Goal: Transaction & Acquisition: Book appointment/travel/reservation

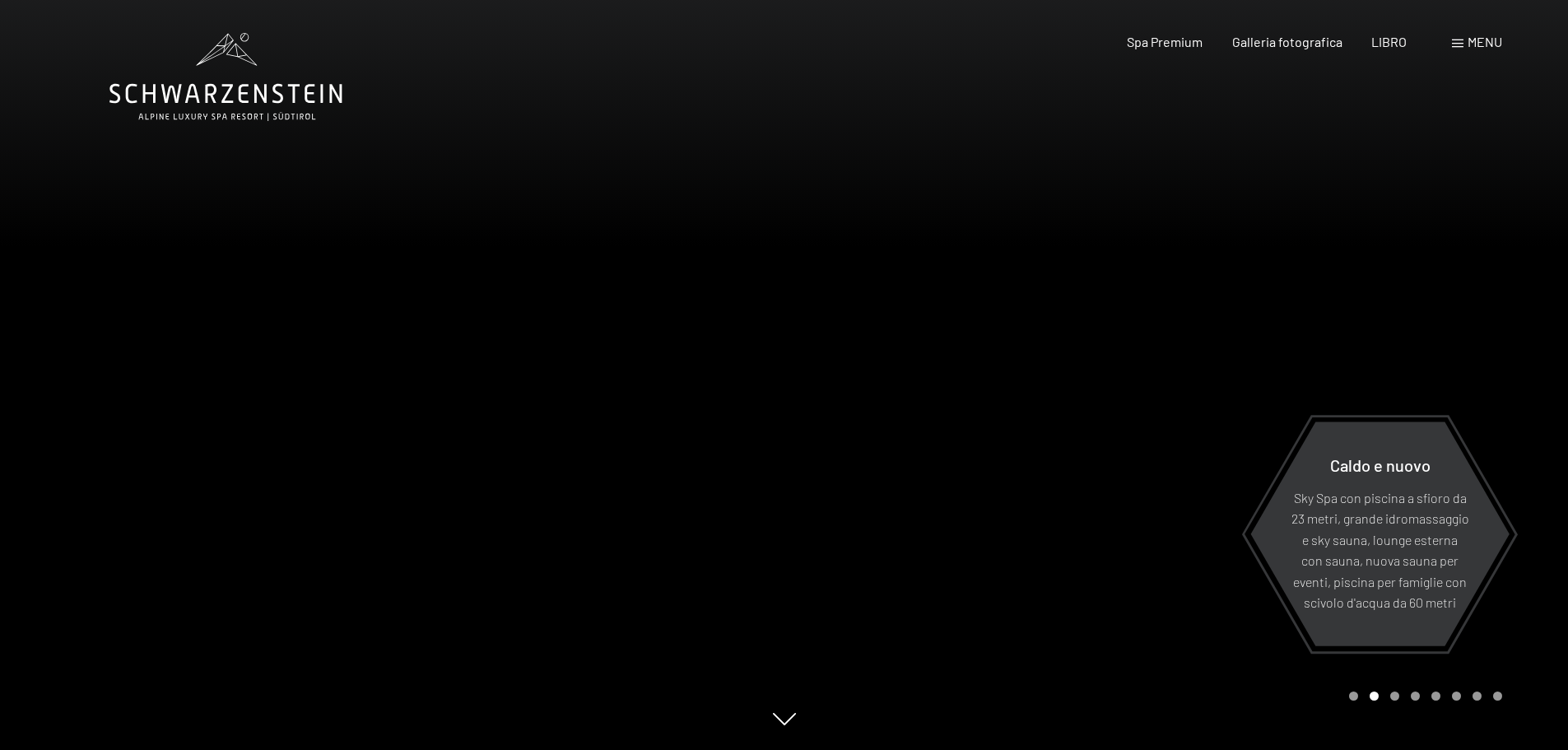
click at [219, 100] on icon at bounding box center [226, 76] width 233 height 88
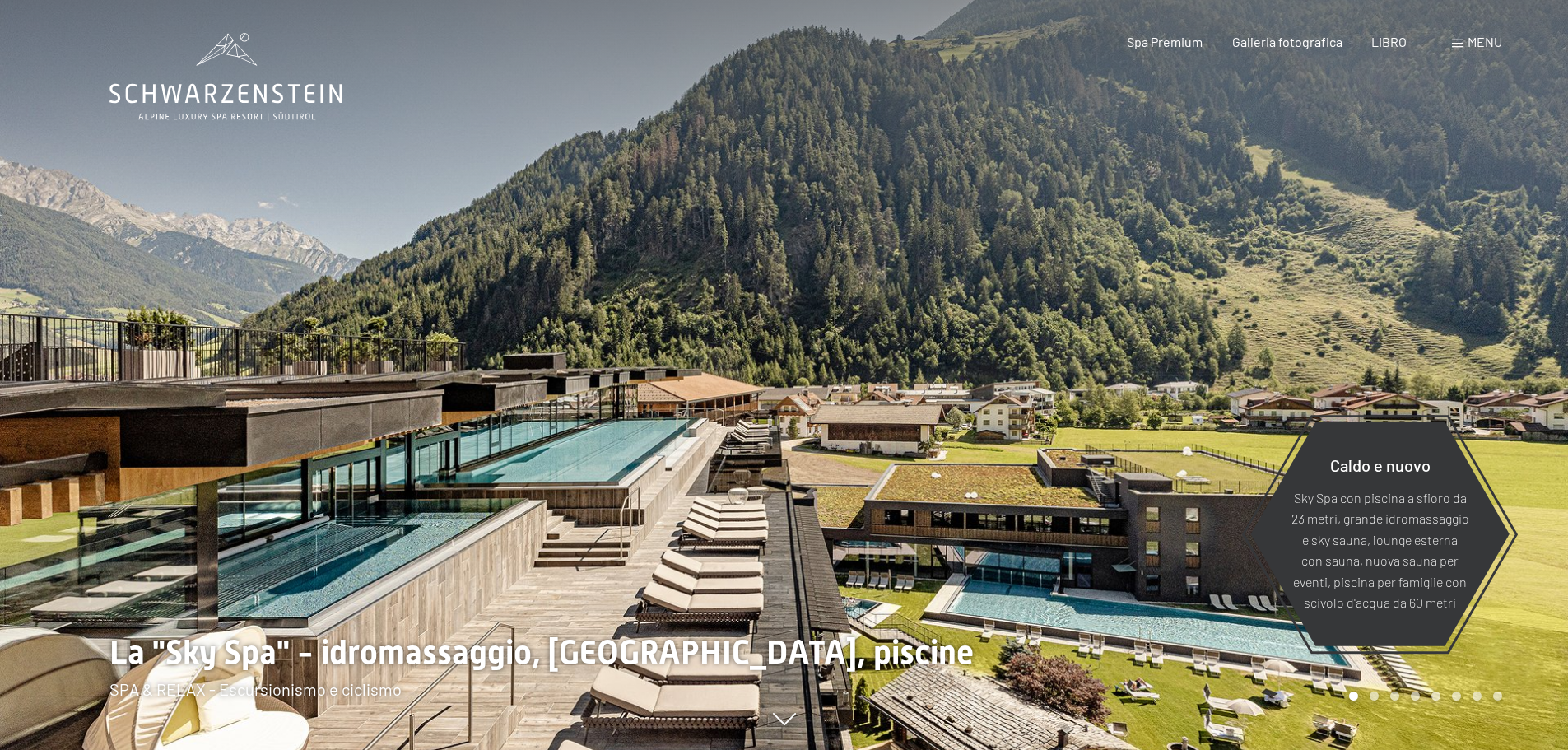
click at [1465, 49] on div "menu" at bounding box center [1478, 41] width 50 height 18
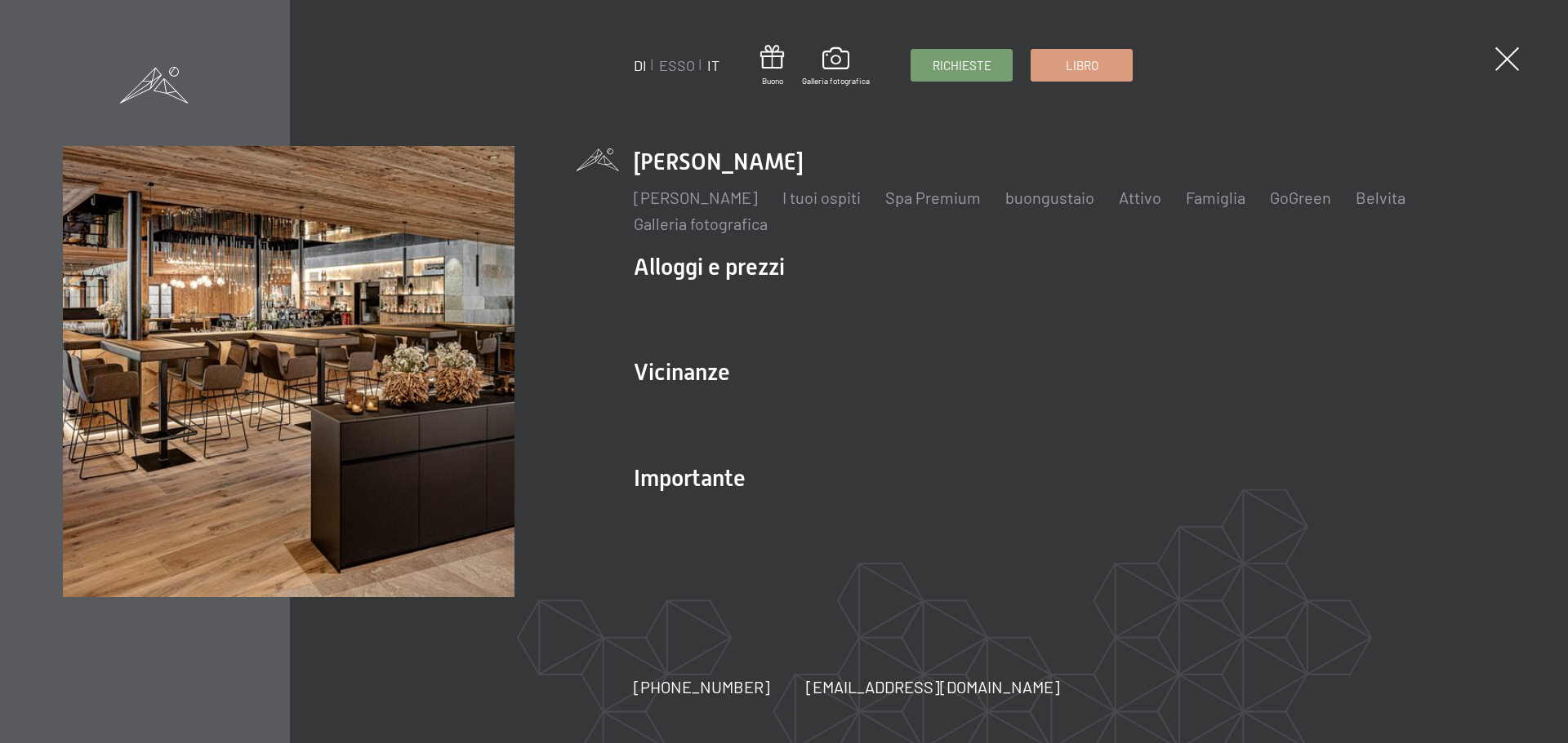
click at [708, 65] on font "IT" at bounding box center [713, 65] width 12 height 18
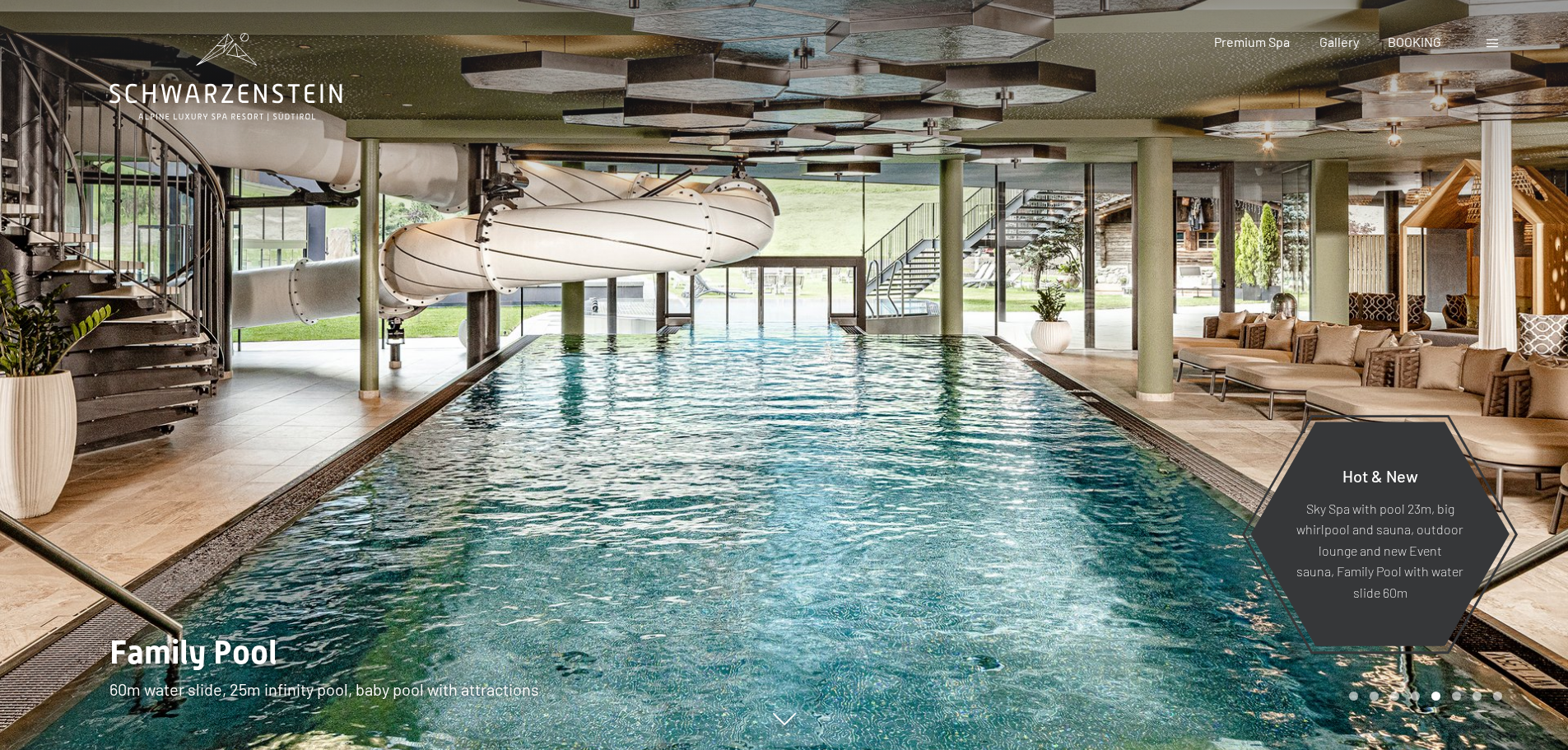
click at [1486, 47] on div "Booking Enquiries Premium Spa Gallery BOOKING DE IT EN Vouchers Gallery Enquiri…" at bounding box center [1330, 41] width 346 height 18
click at [1494, 43] on span at bounding box center [1493, 43] width 11 height 8
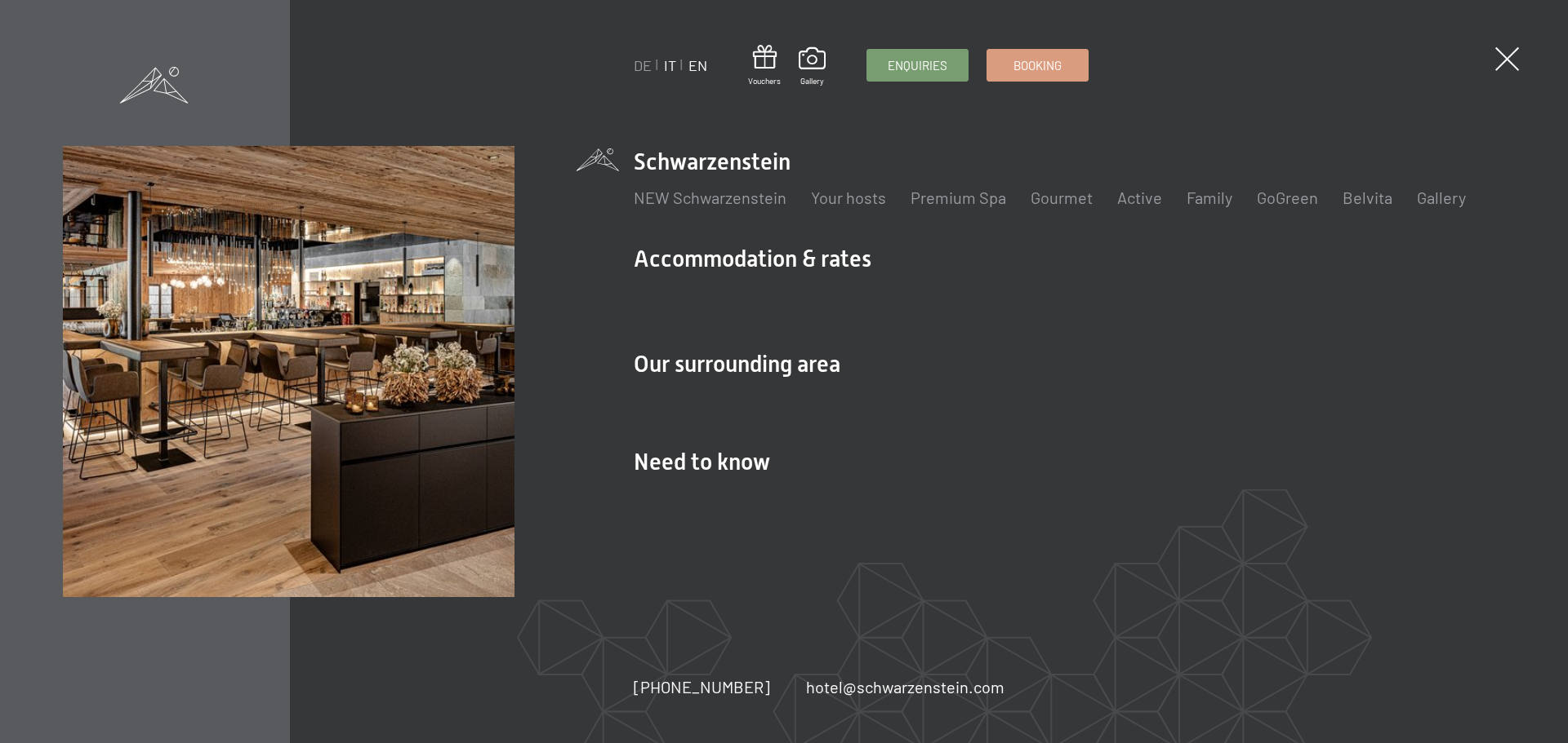
click at [671, 67] on link "IT" at bounding box center [670, 65] width 12 height 18
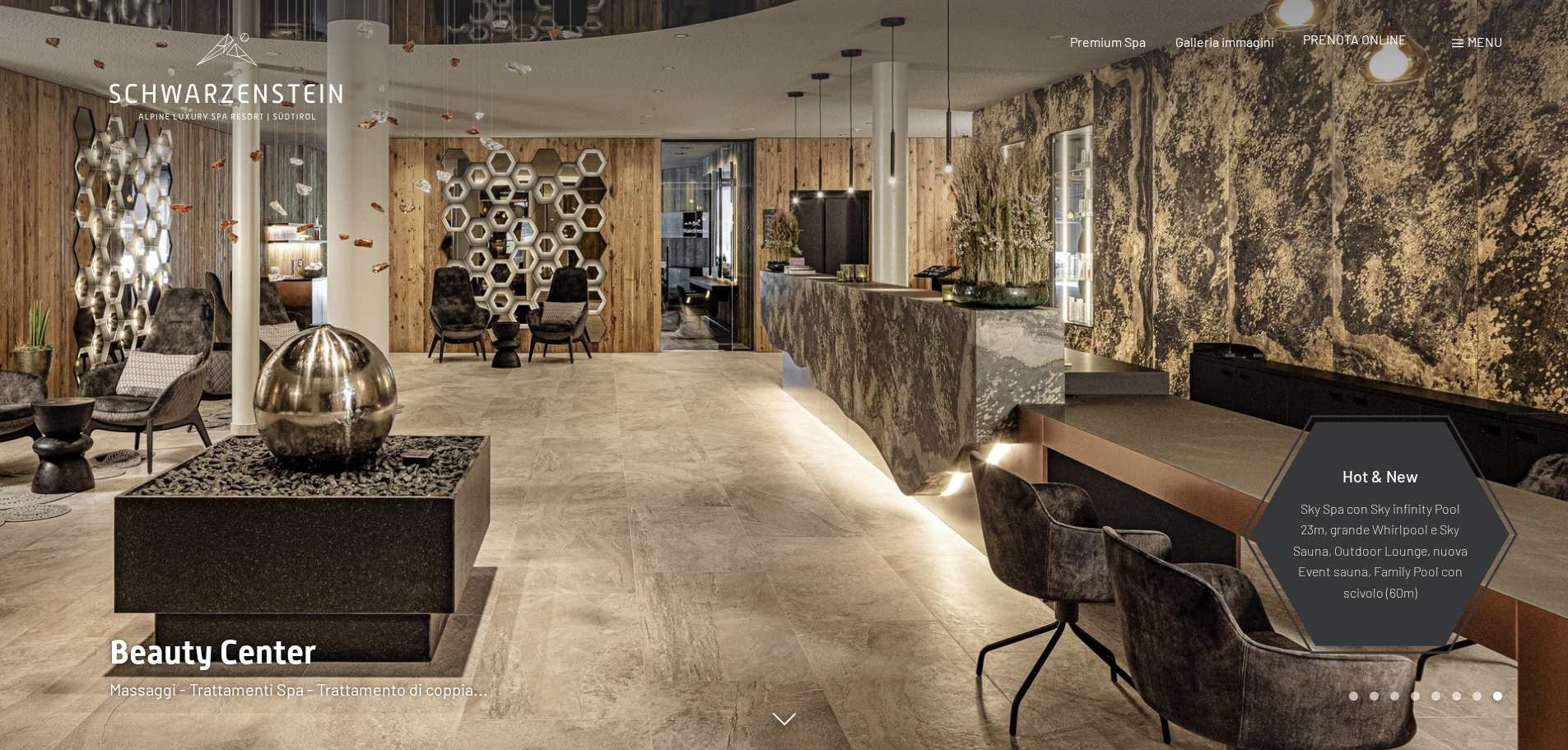
click at [1341, 34] on span "PRENOTA ONLINE" at bounding box center [1355, 39] width 104 height 16
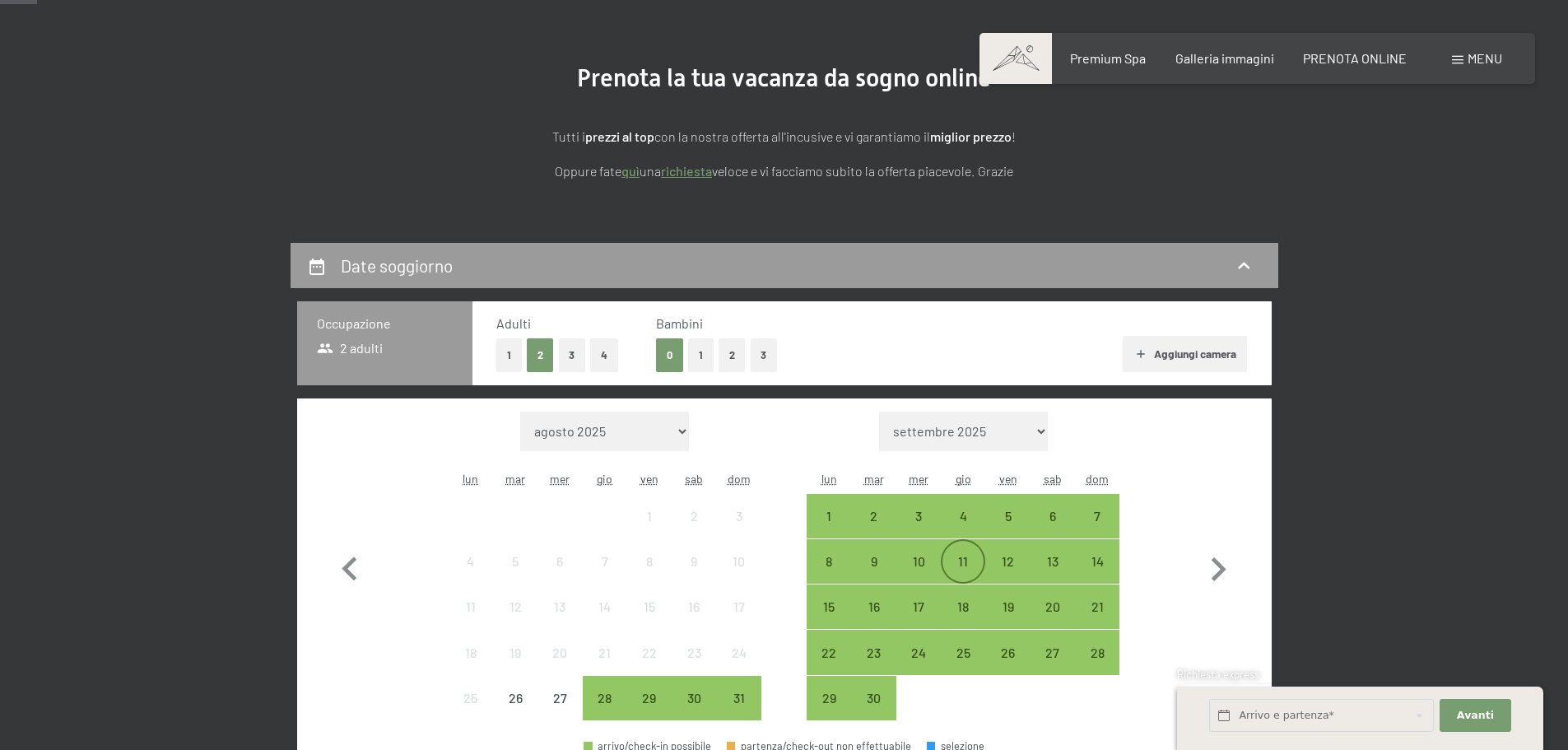
scroll to position [165, 0]
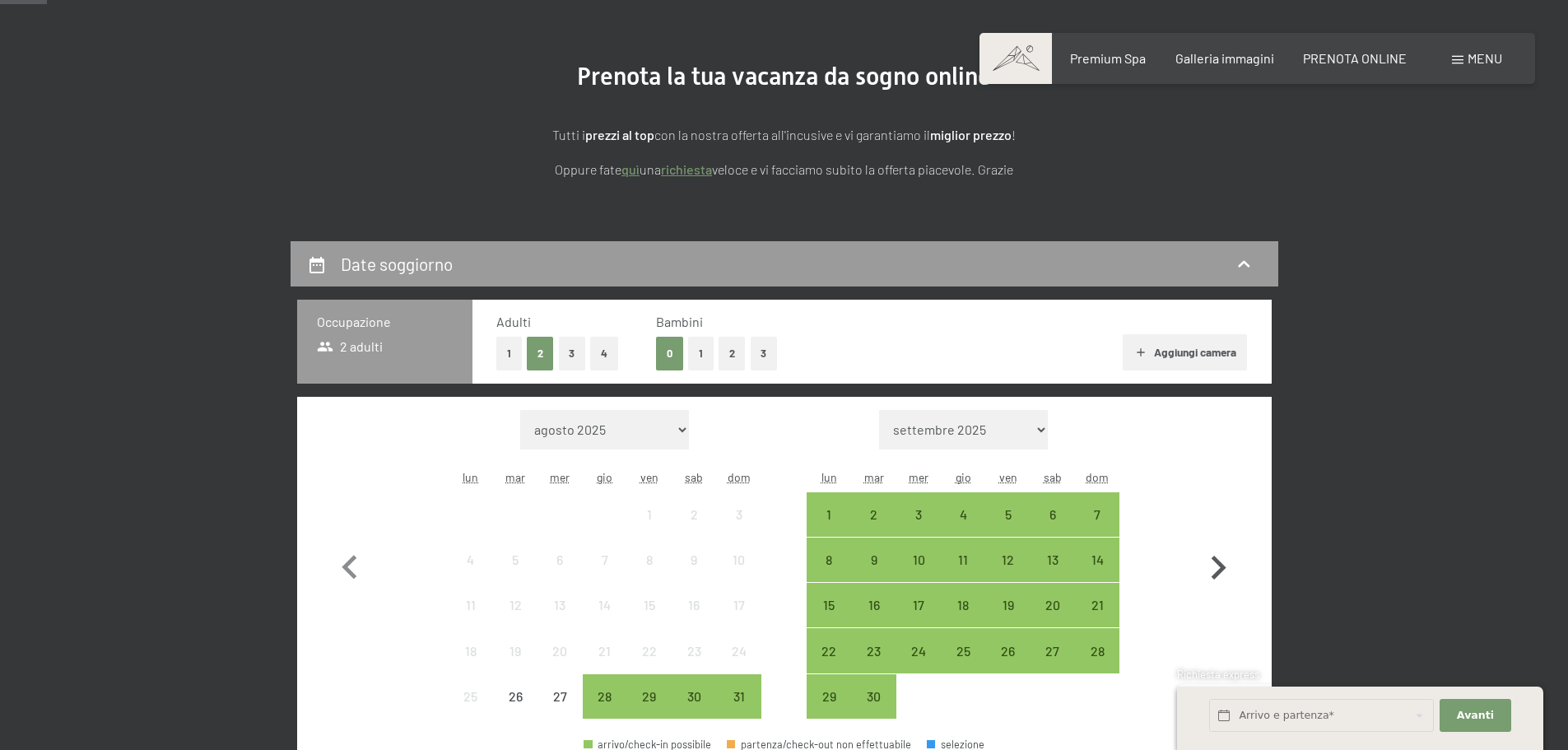
click at [1224, 564] on icon "button" at bounding box center [1218, 568] width 47 height 47
select select "[DATE]"
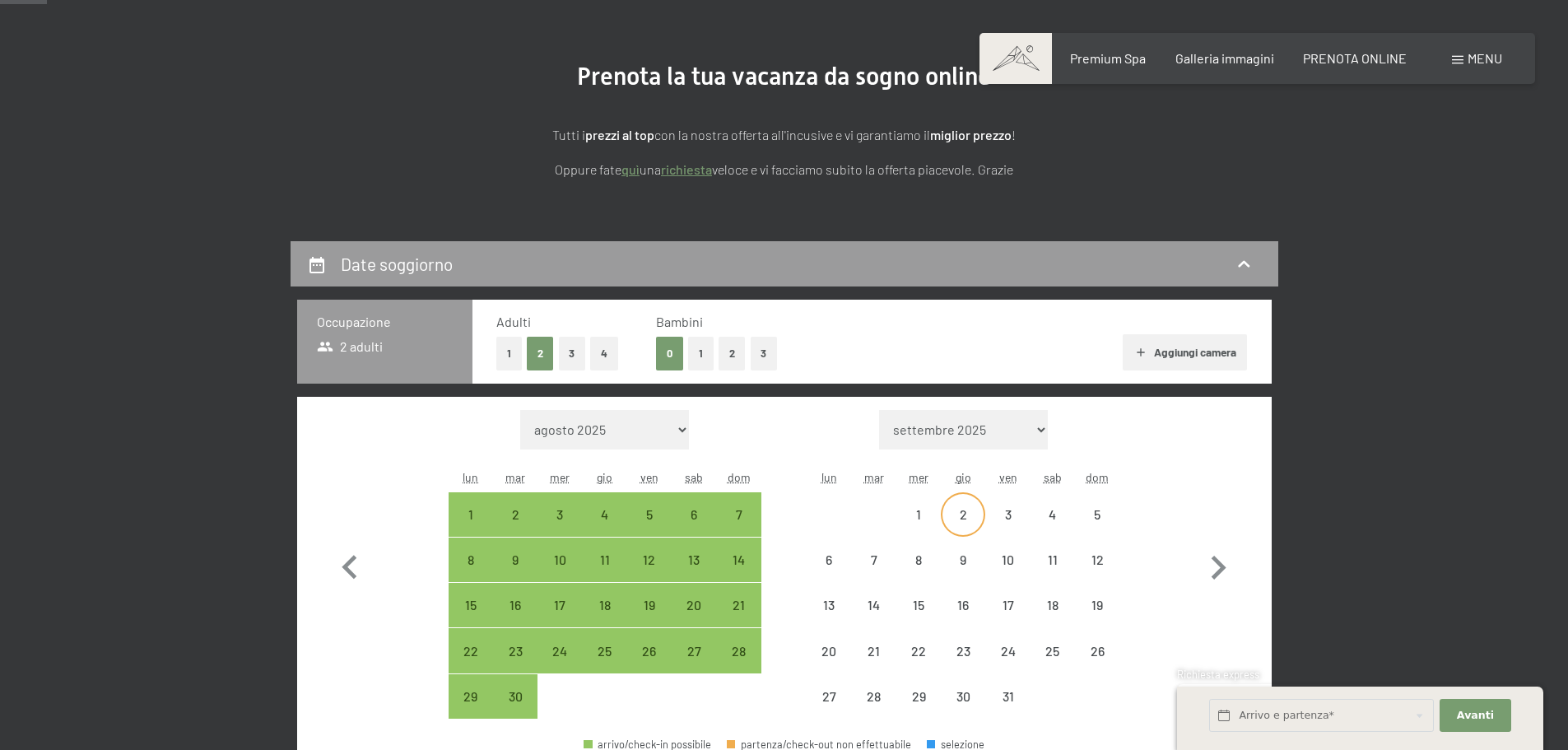
select select "[DATE]"
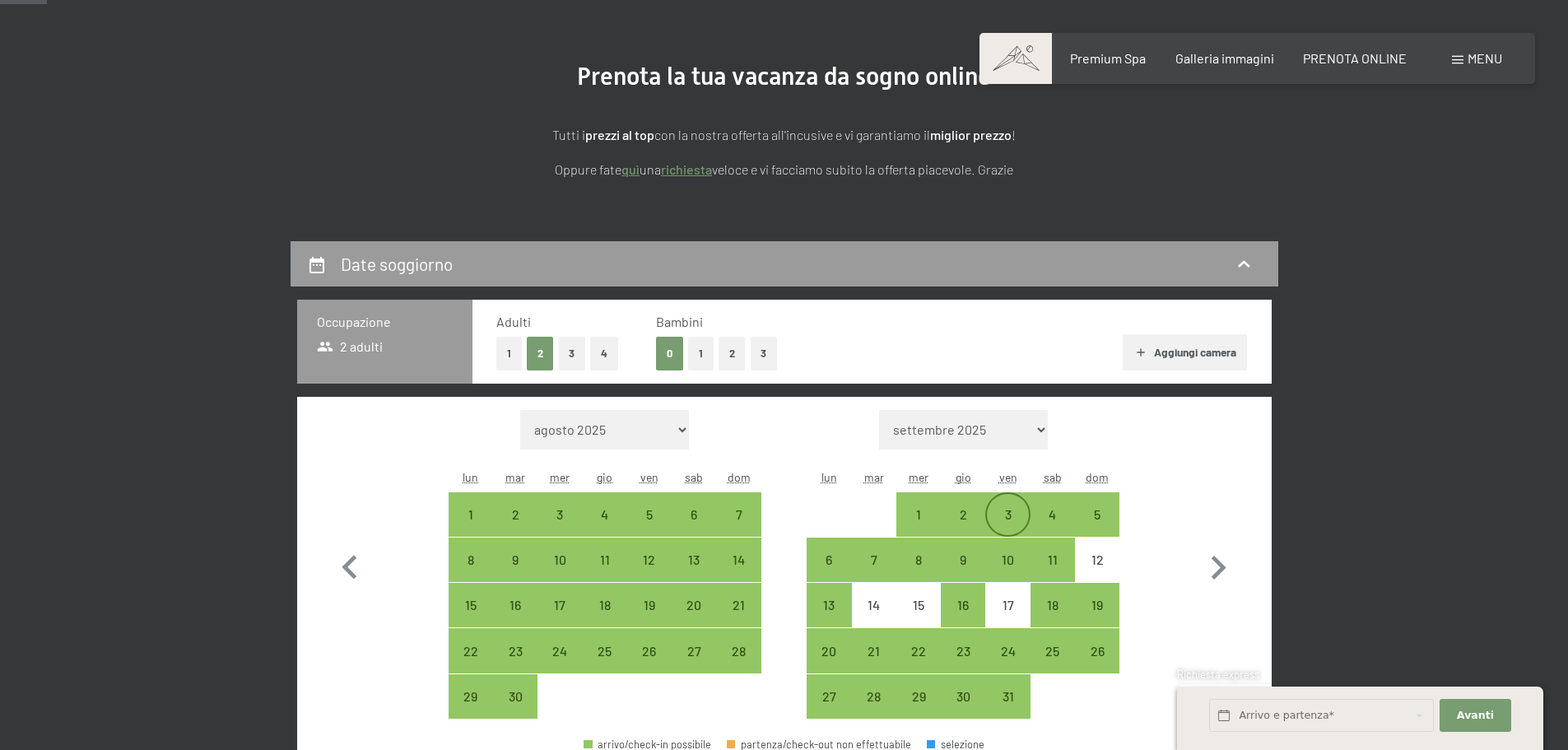
click at [1003, 517] on div "3" at bounding box center [1007, 529] width 41 height 41
select select "2025-09-01"
select select "2025-10-01"
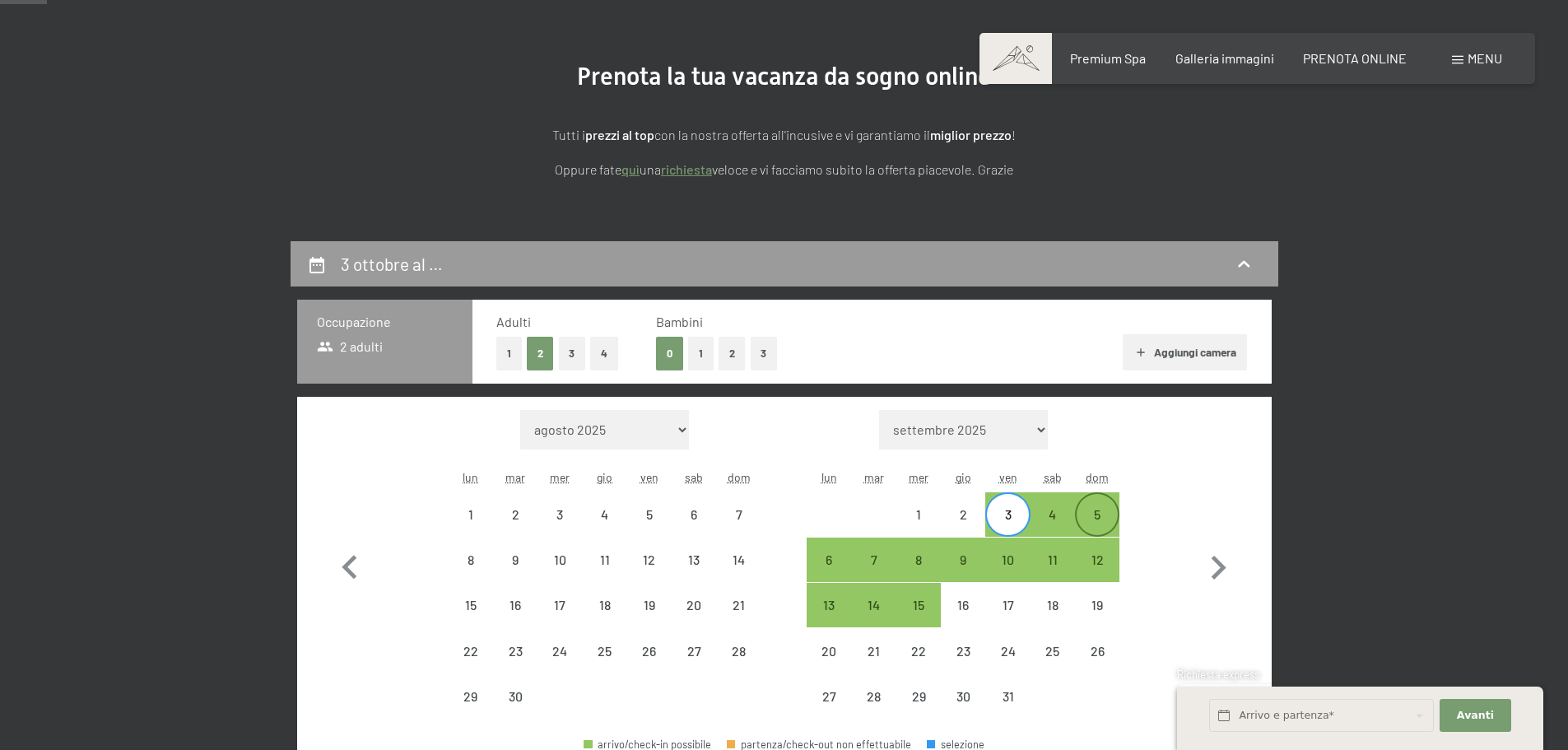
click at [1102, 517] on div "5" at bounding box center [1097, 529] width 41 height 41
select select "2025-09-01"
select select "2025-10-01"
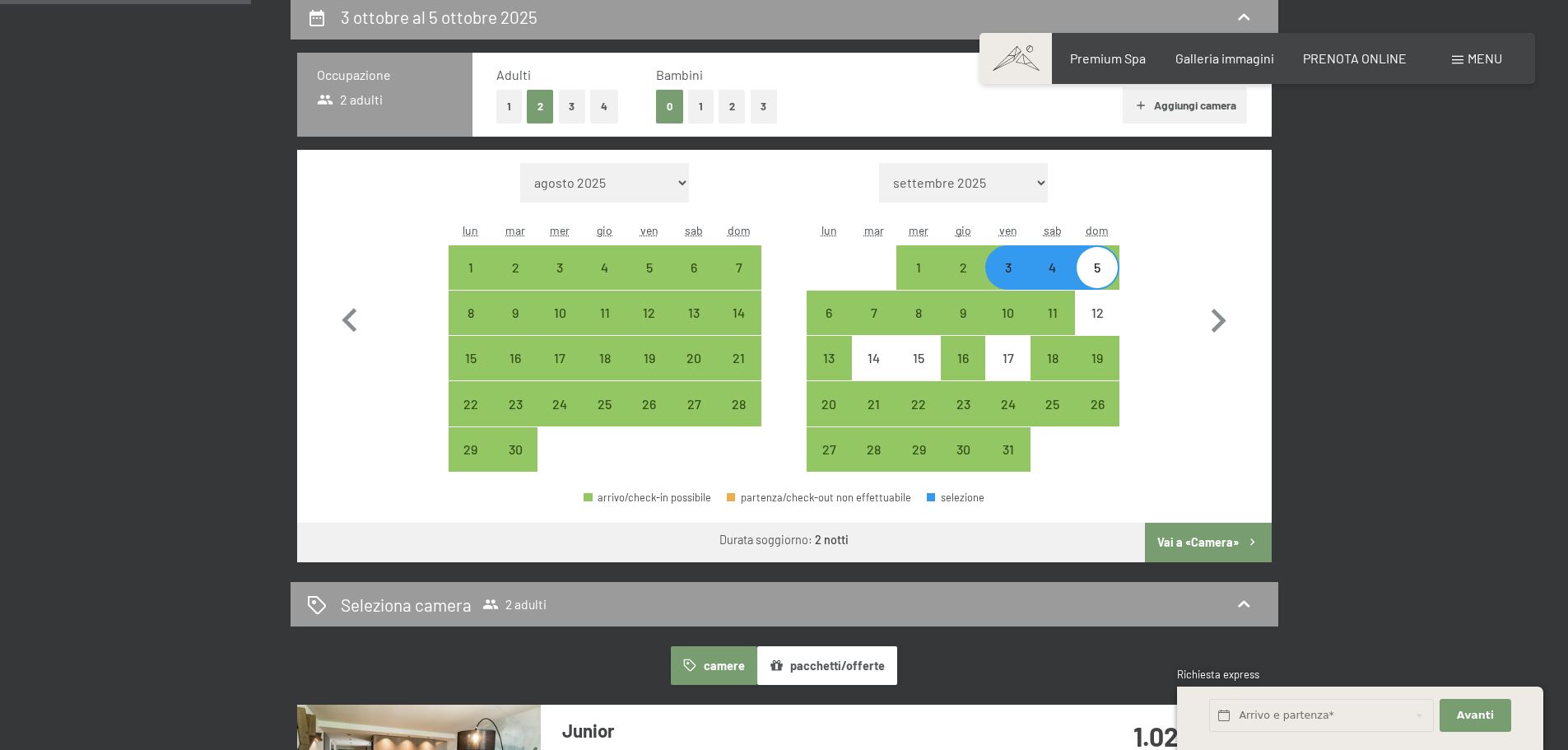
click at [1215, 535] on button "Vai a «Camera»" at bounding box center [1207, 542] width 126 height 39
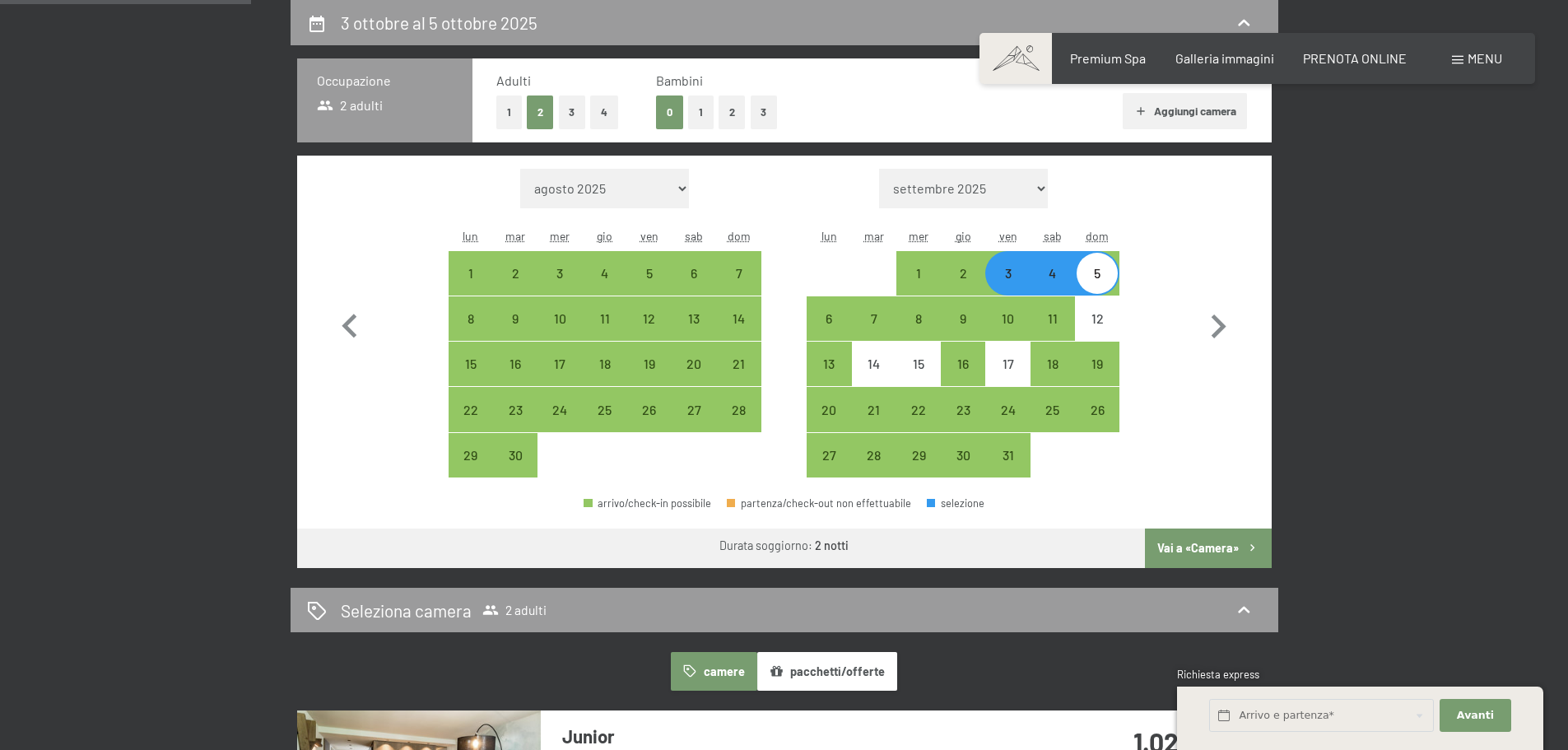
select select "2025-09-01"
select select "2025-10-01"
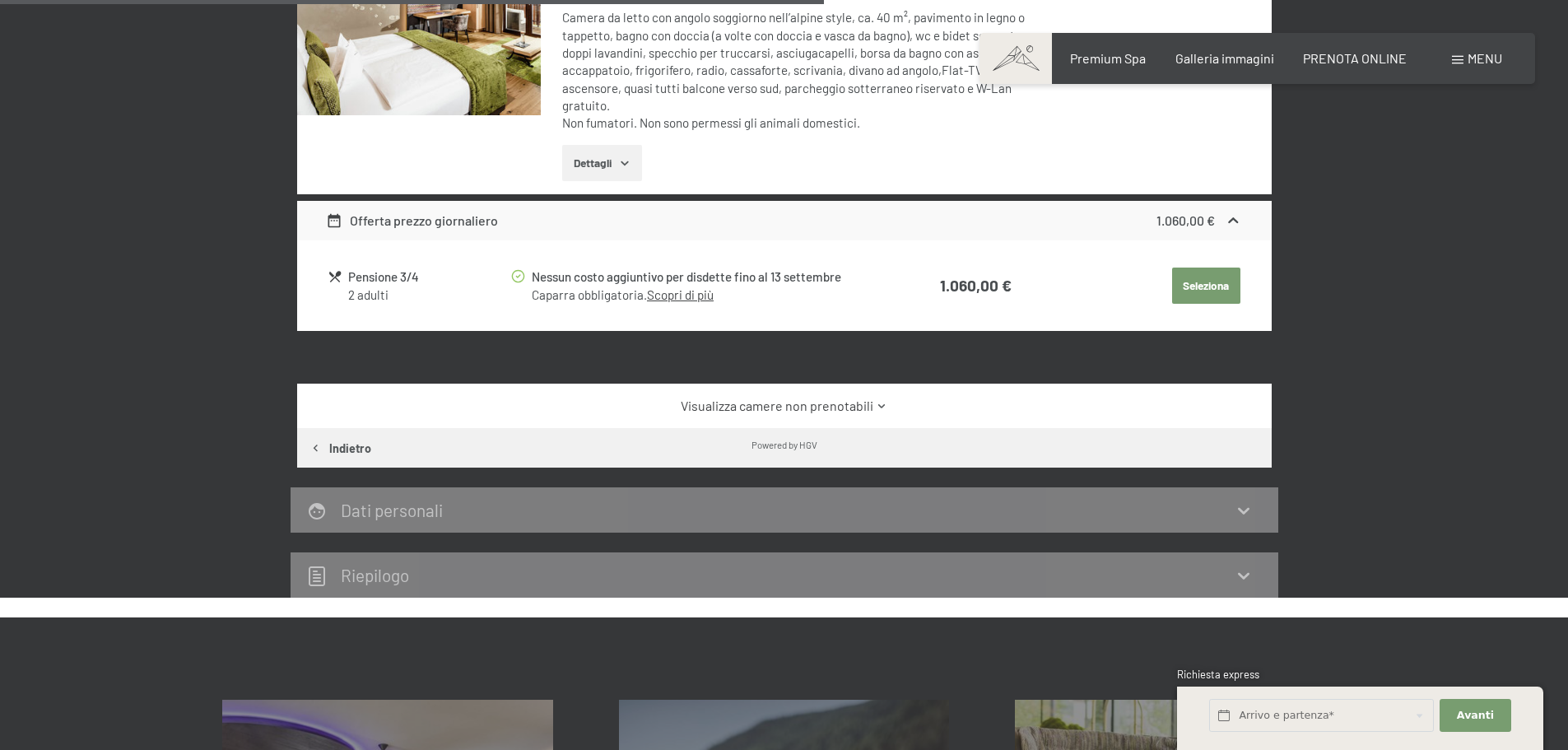
scroll to position [983, 0]
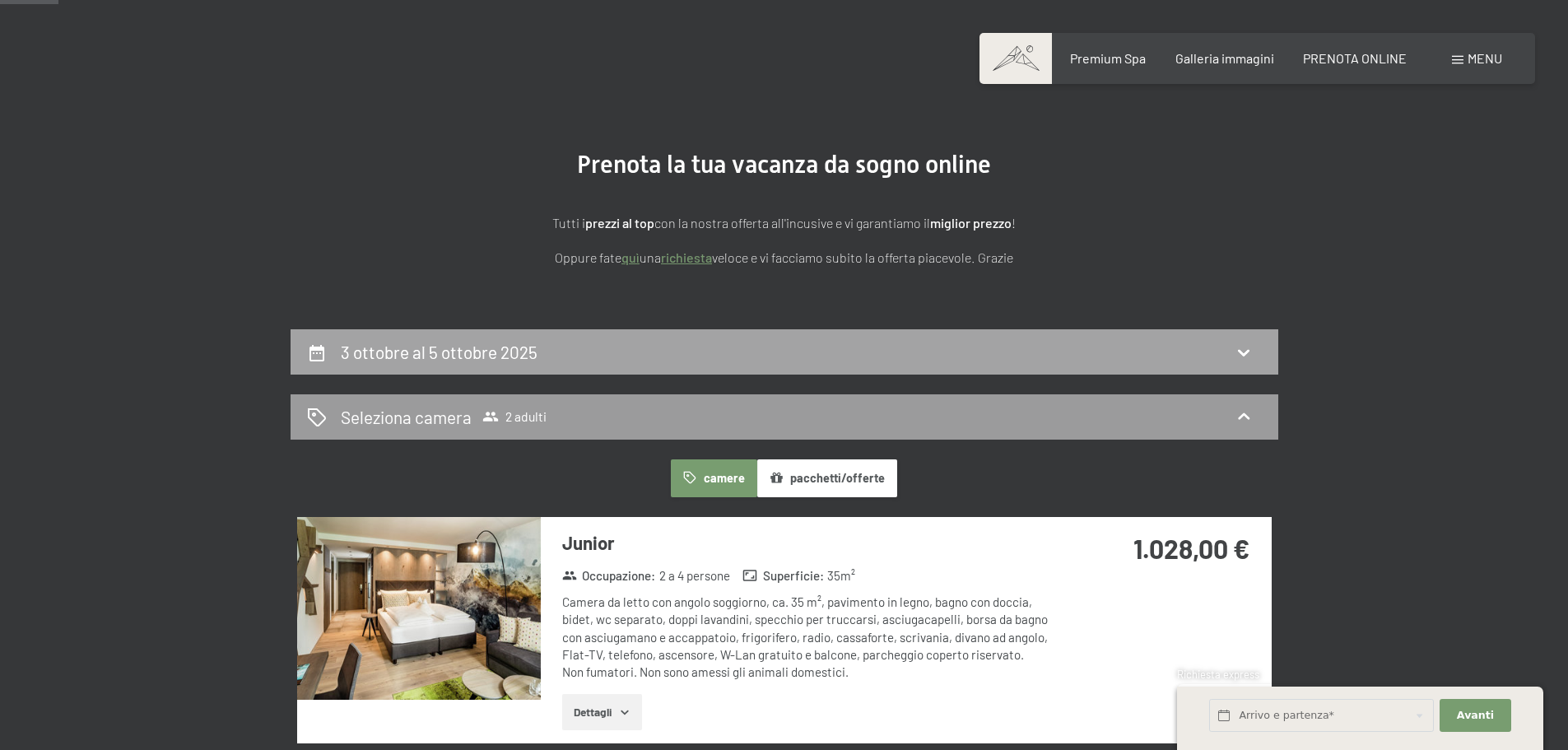
click at [617, 357] on div "3 ottobre al 5 ottobre 2025" at bounding box center [784, 353] width 955 height 24
select select "2025-09-01"
select select "2025-10-01"
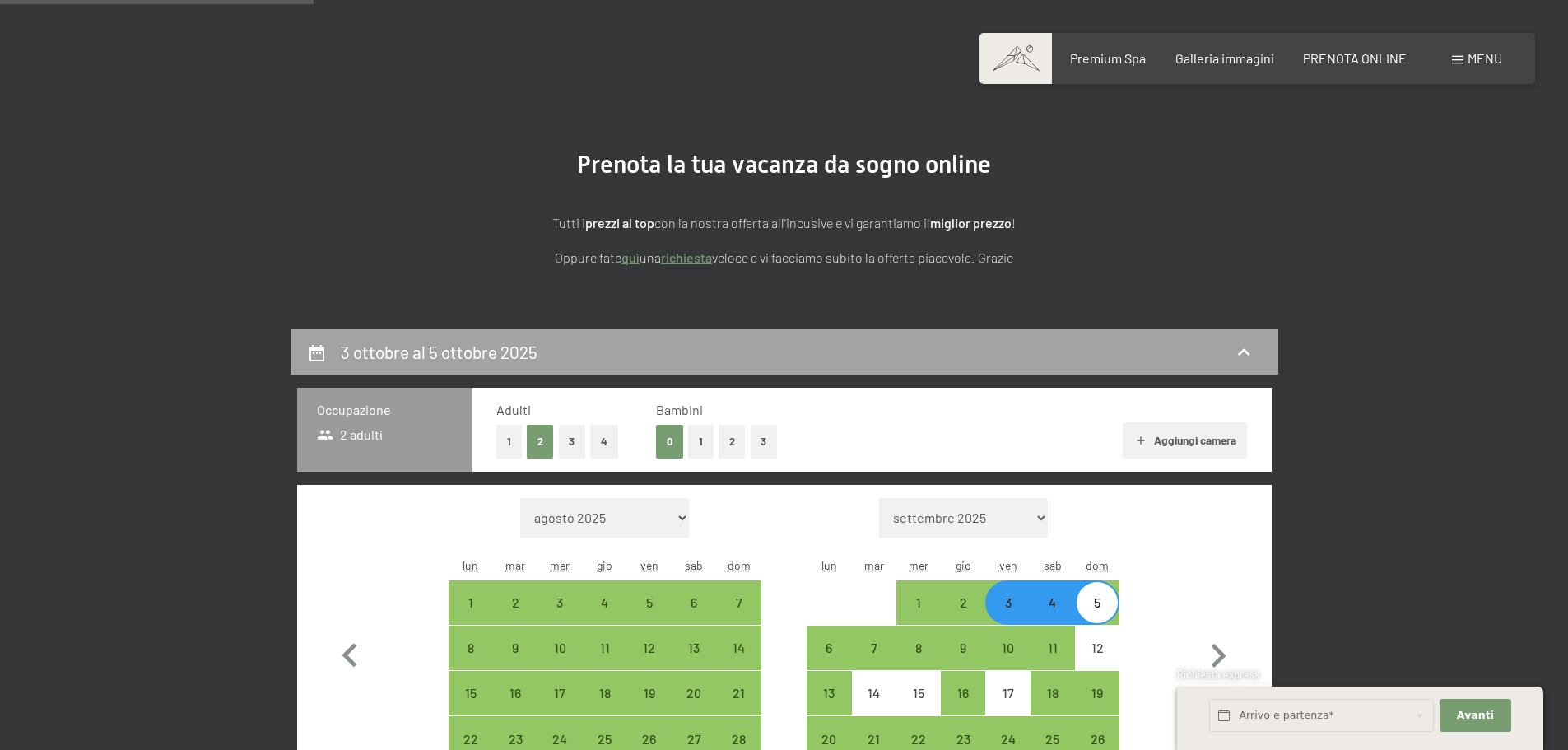
scroll to position [406, 0]
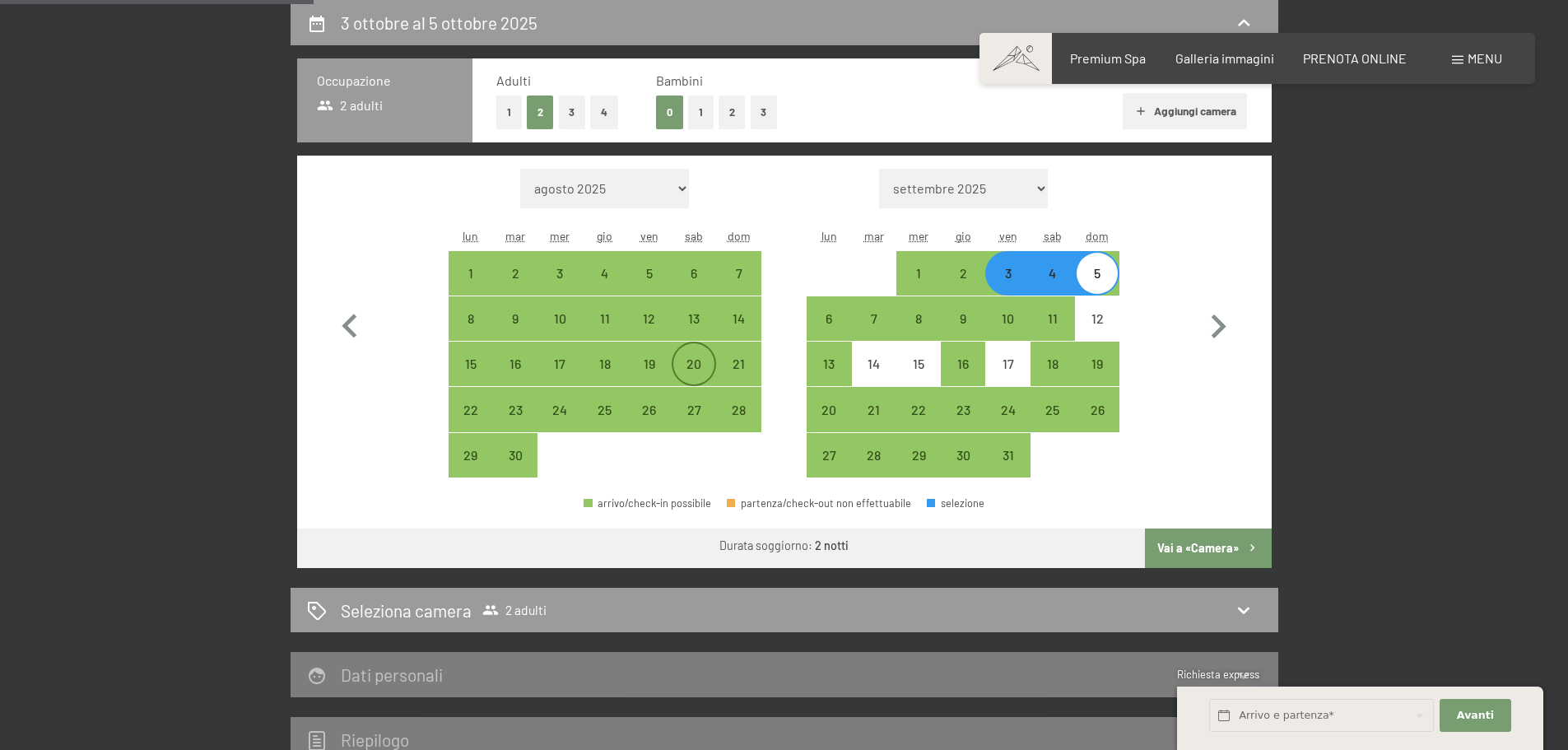
click at [681, 368] on div "20" at bounding box center [694, 378] width 41 height 41
select select "2025-09-01"
select select "2025-10-01"
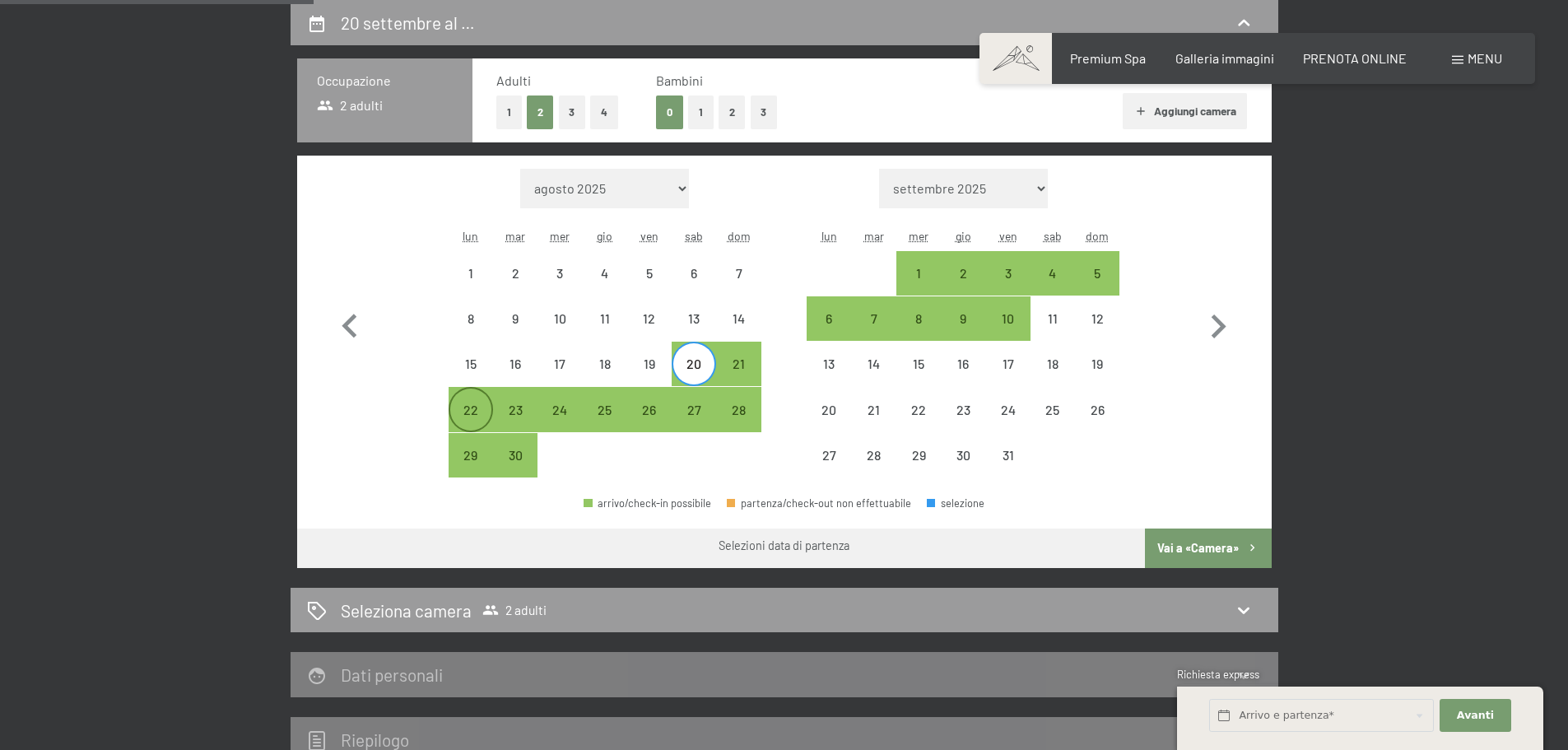
click at [482, 410] on div "22" at bounding box center [471, 424] width 41 height 41
select select "2025-09-01"
select select "2025-10-01"
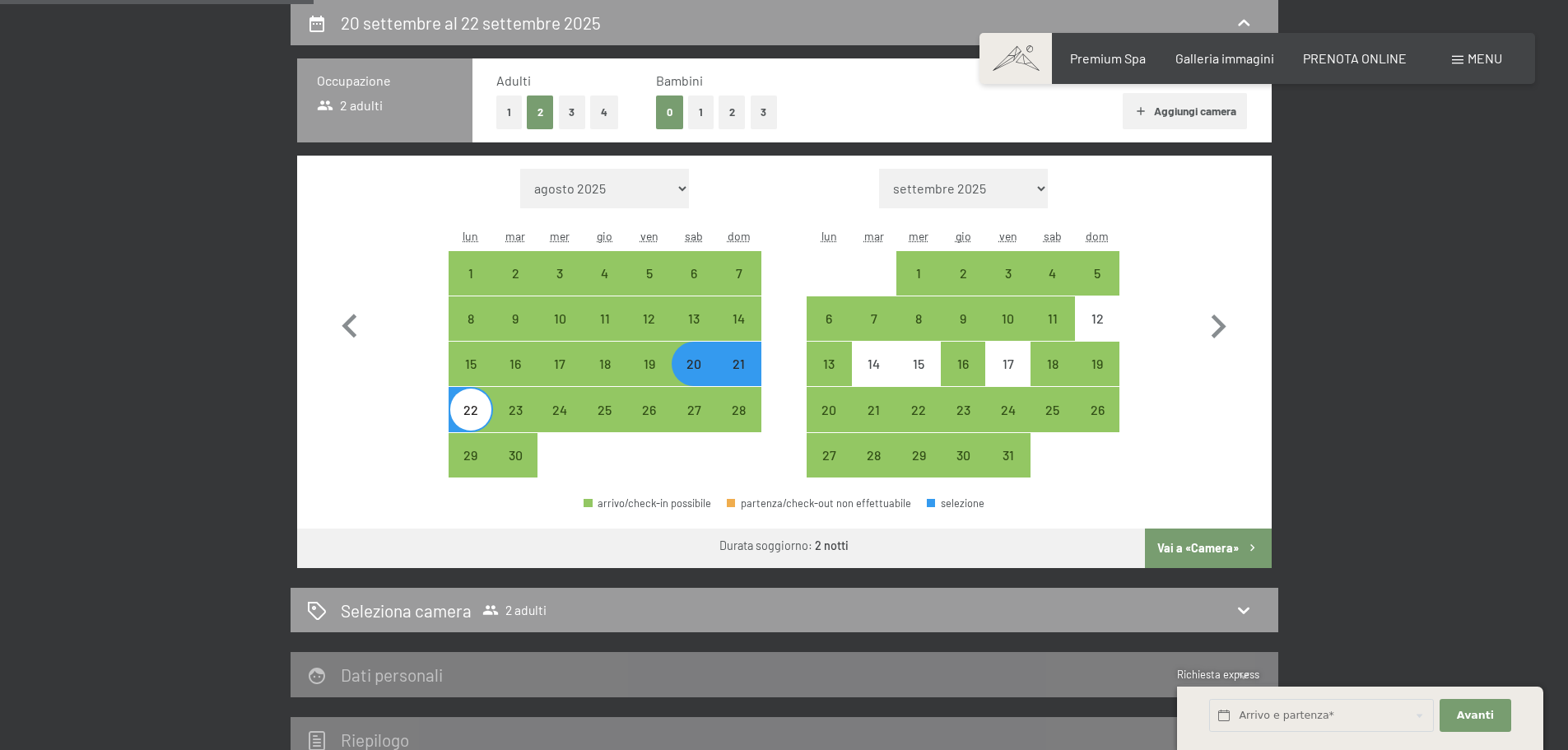
click at [1214, 542] on button "Vai a «Camera»" at bounding box center [1207, 548] width 126 height 39
select select "2025-09-01"
select select "2025-10-01"
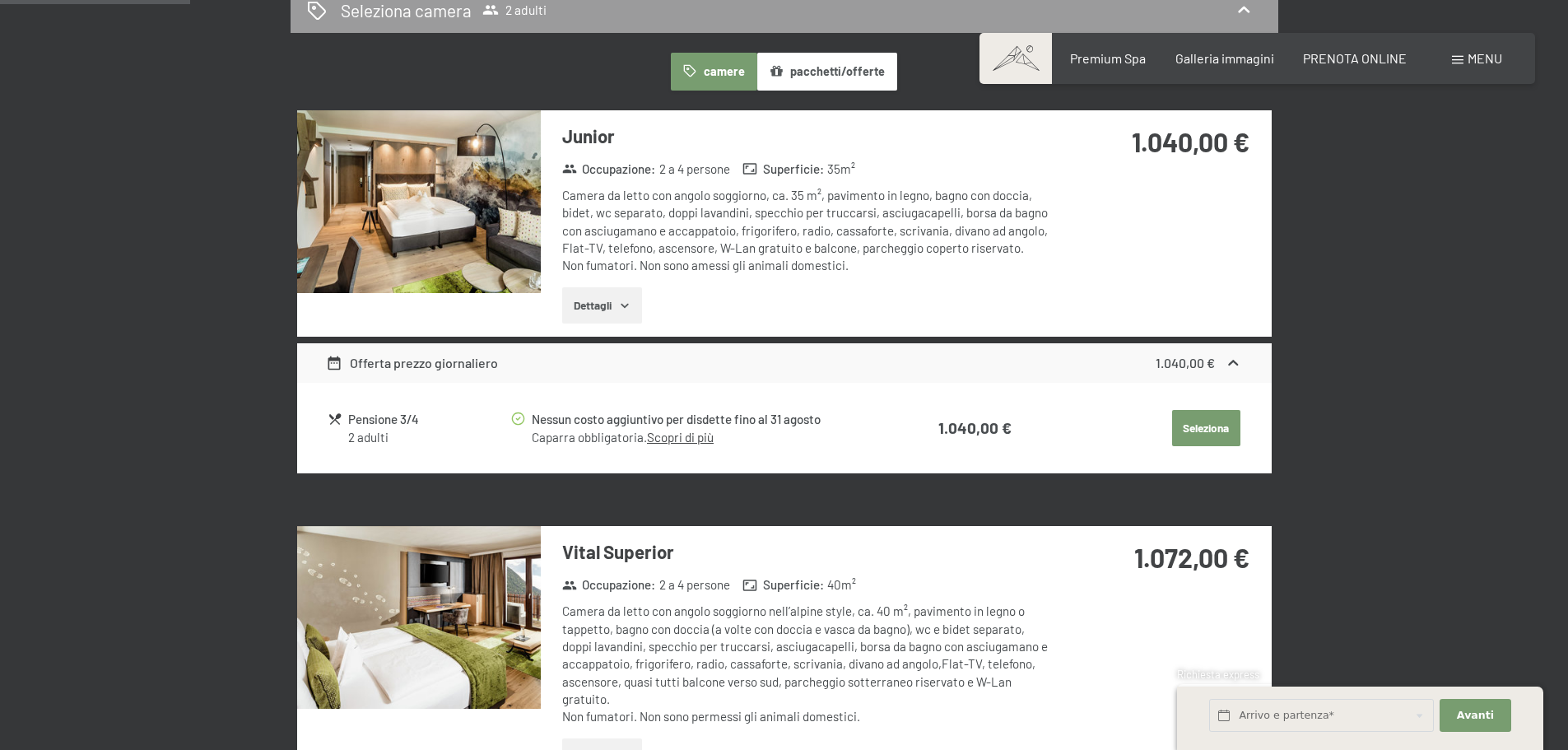
scroll to position [76, 0]
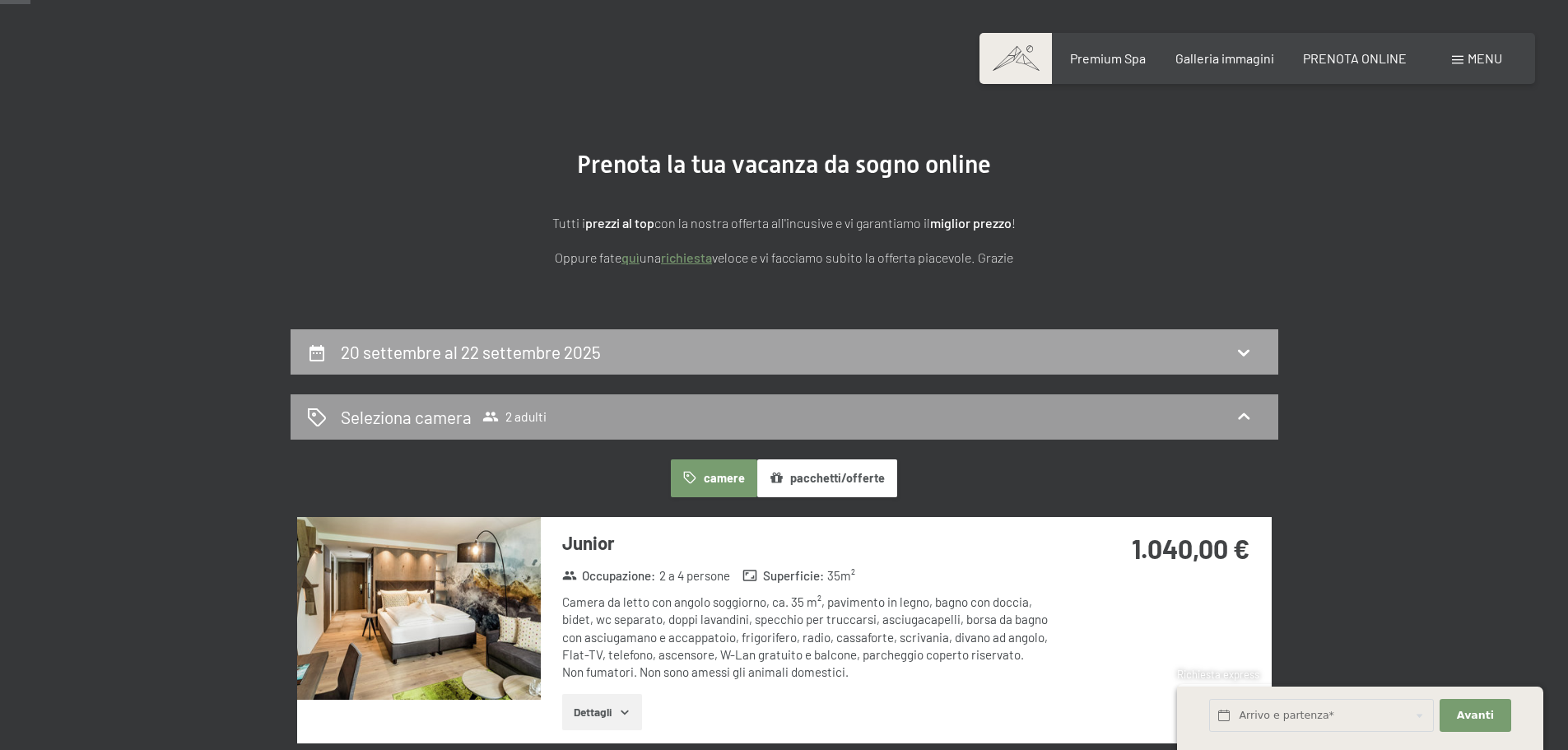
click at [576, 354] on h2 "20 settembre al 22 settembre 2025" at bounding box center [472, 352] width 260 height 20
select select "2025-09-01"
select select "2025-10-01"
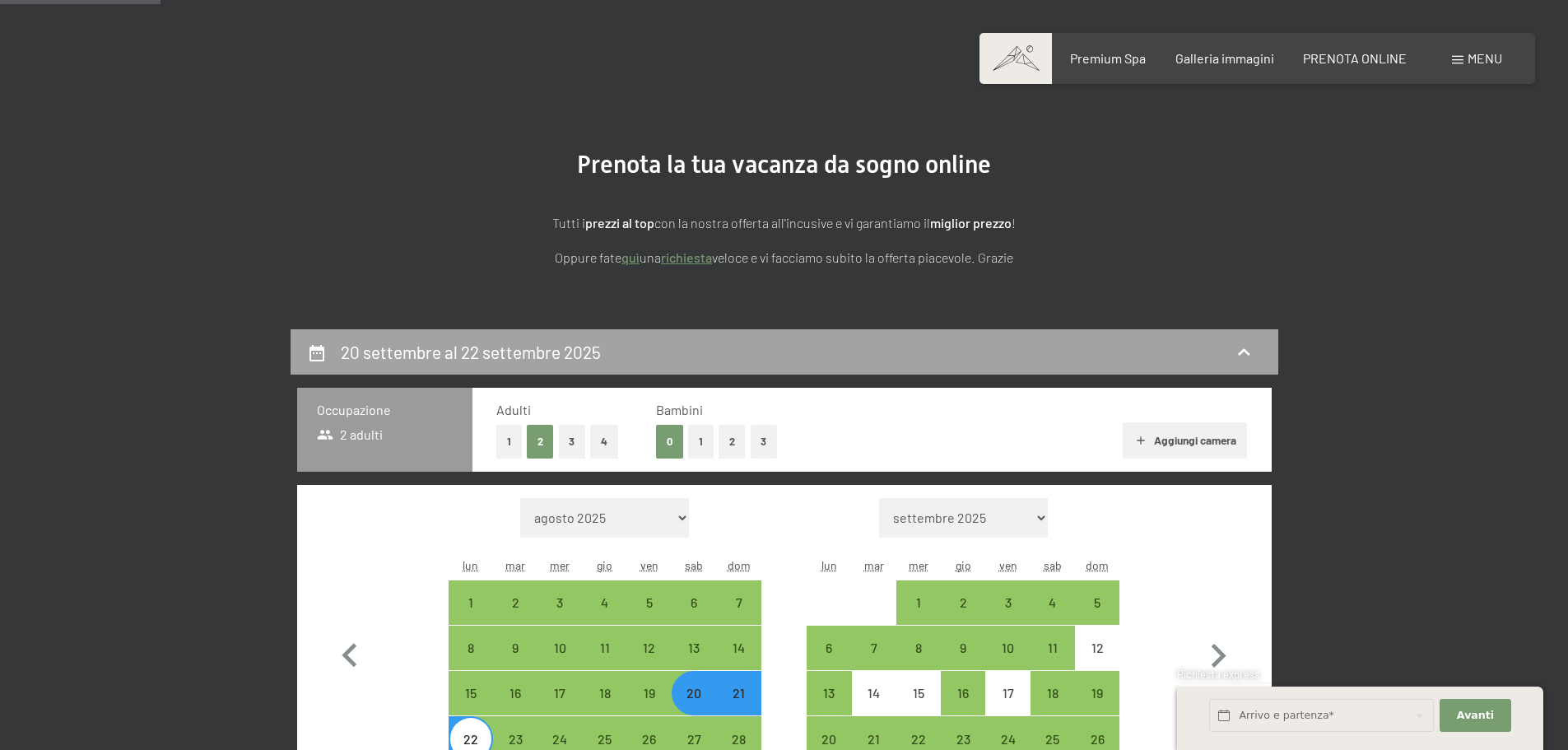
scroll to position [406, 0]
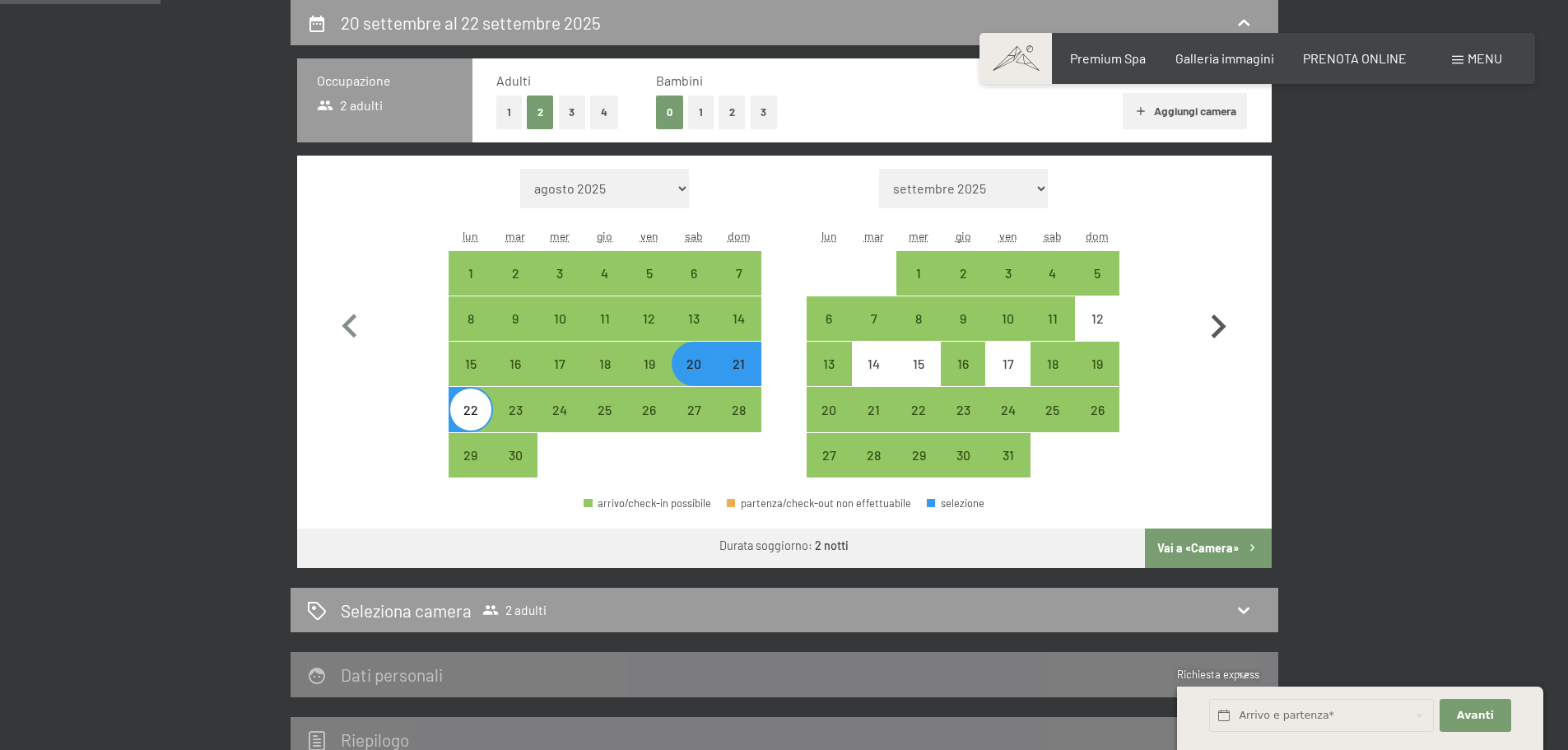
click at [1222, 326] on icon "button" at bounding box center [1219, 327] width 15 height 24
select select "2025-10-01"
select select "2025-11-01"
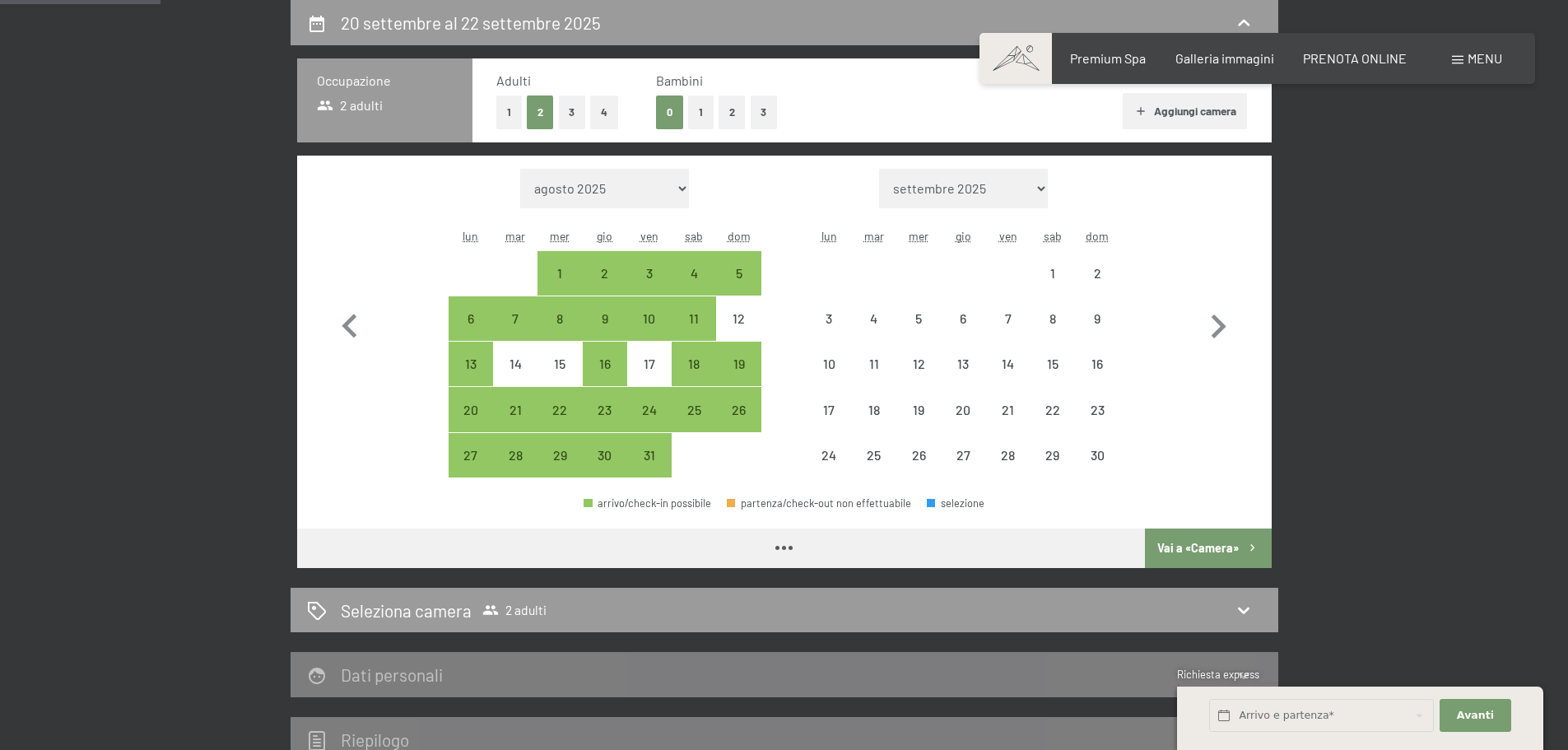
select select "2025-10-01"
select select "2025-11-01"
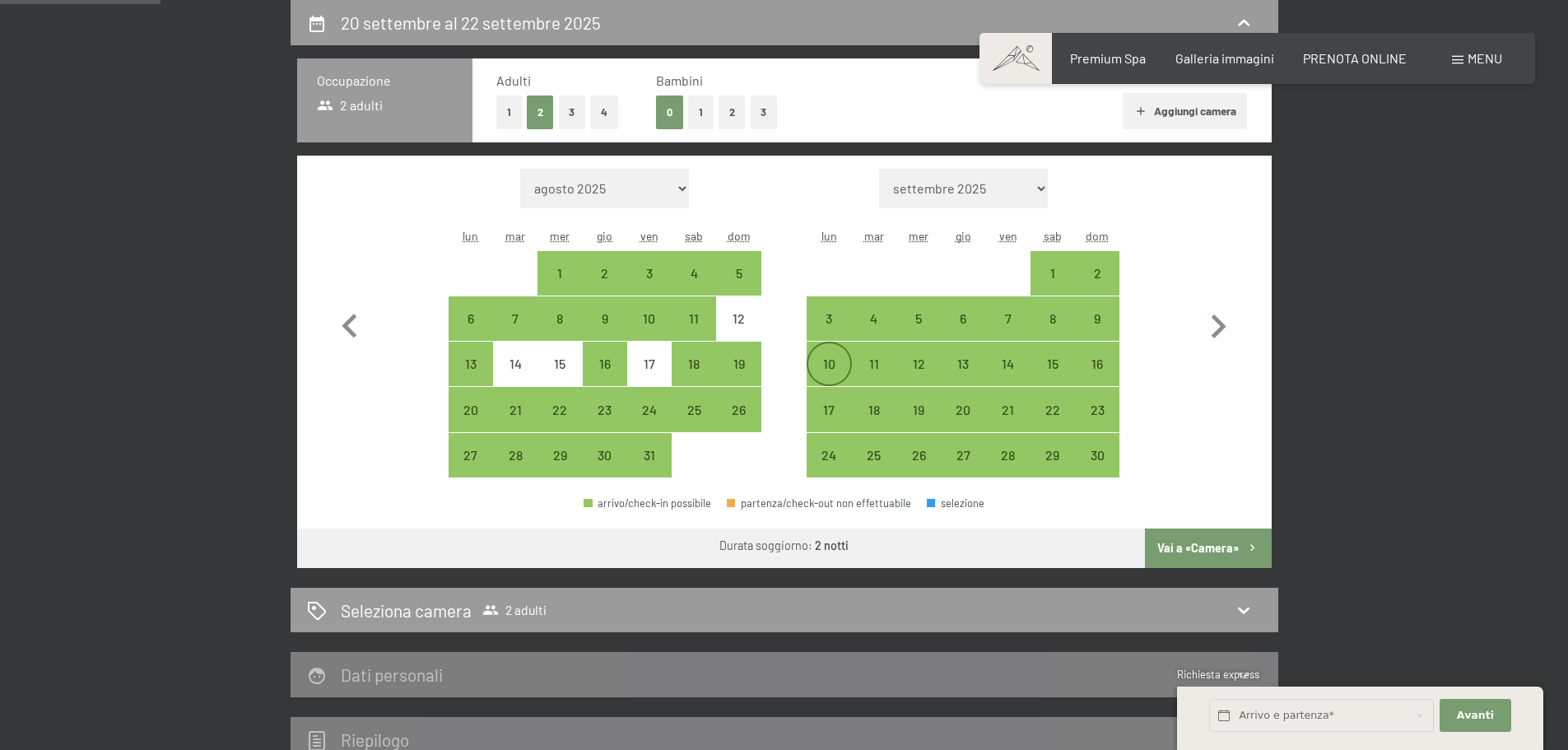
click at [831, 373] on div "10" at bounding box center [829, 378] width 41 height 41
select select "2025-10-01"
select select "2025-11-01"
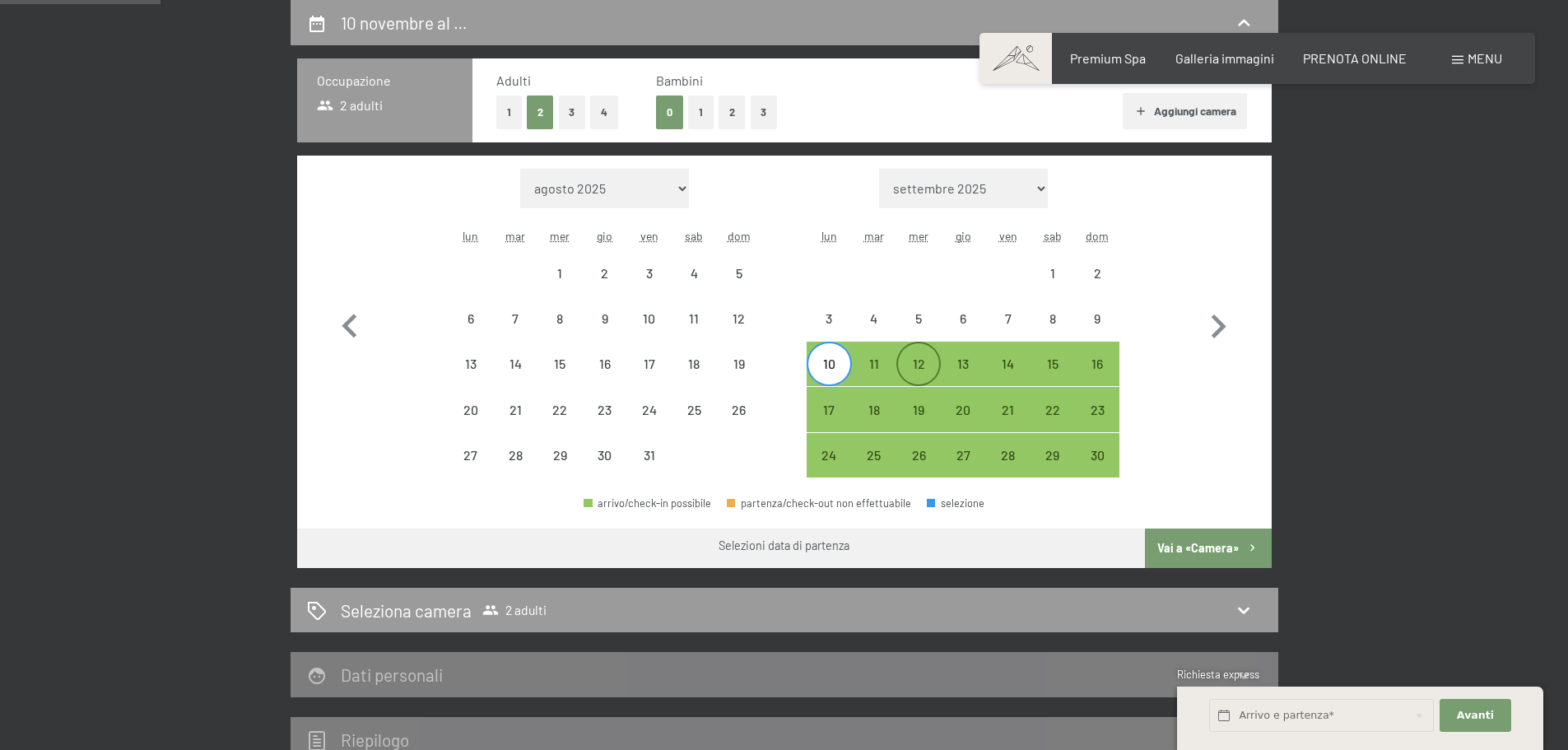
click at [926, 373] on div "12" at bounding box center [919, 378] width 41 height 41
select select "2025-10-01"
select select "2025-11-01"
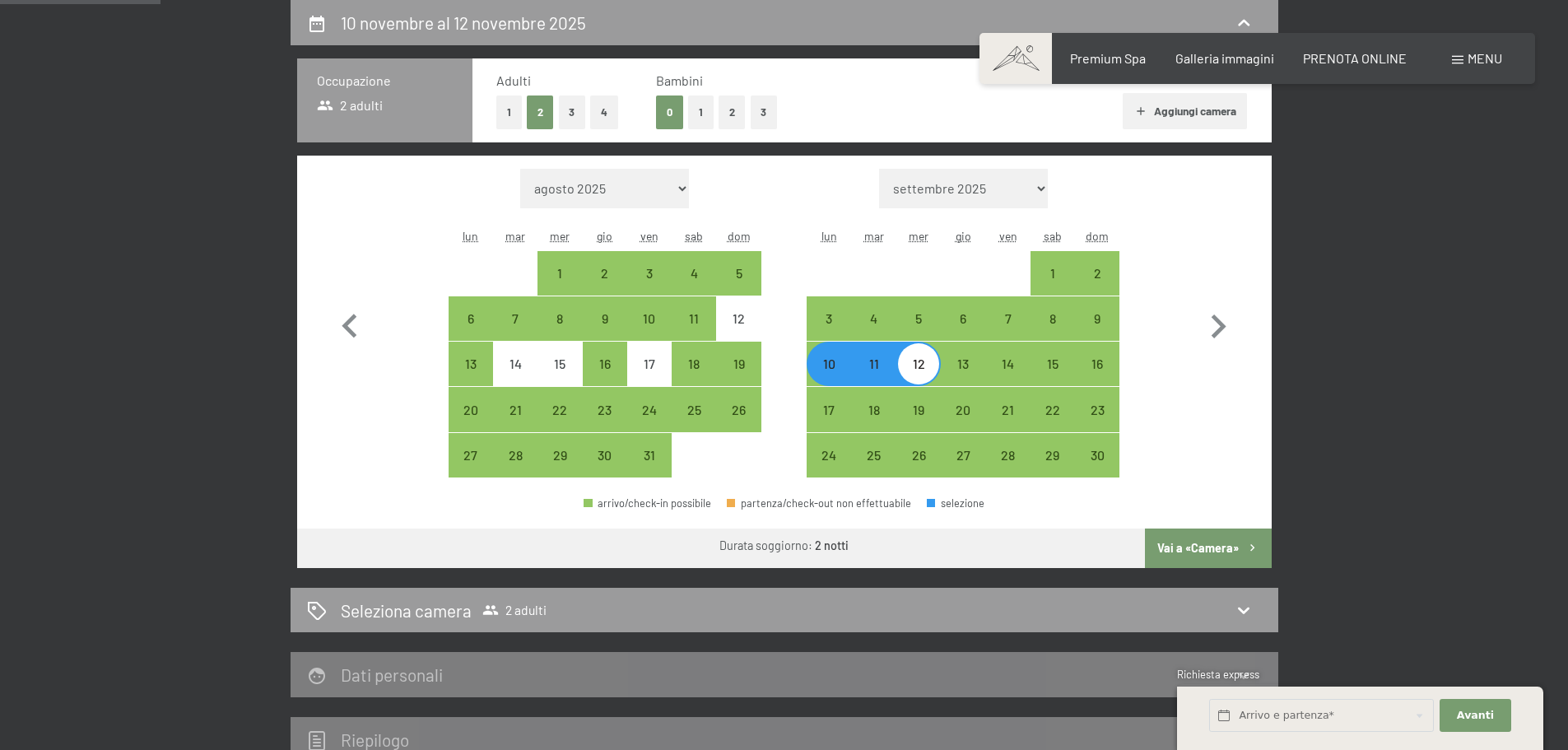
click at [1203, 552] on button "Vai a «Camera»" at bounding box center [1207, 548] width 126 height 39
select select "2025-10-01"
select select "2025-11-01"
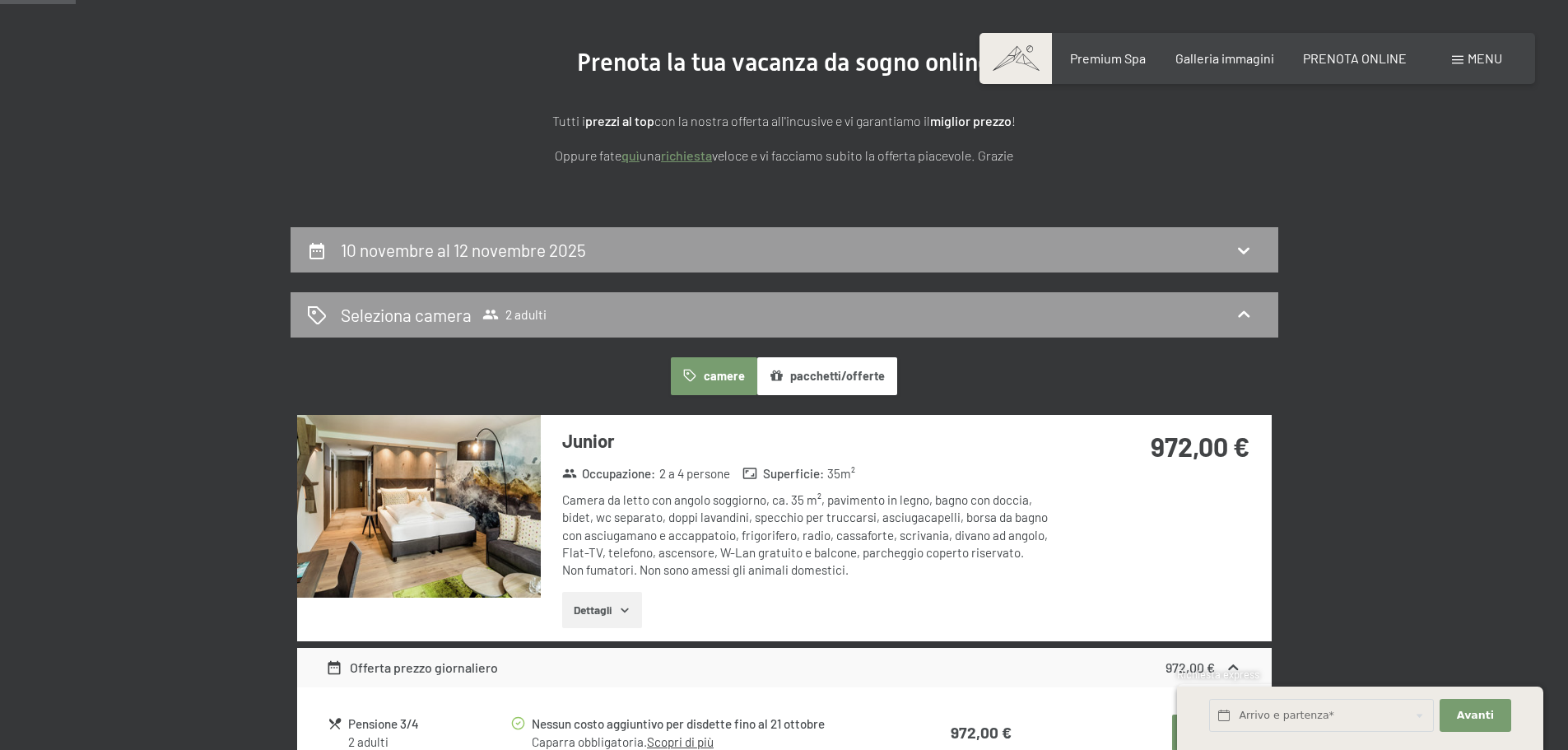
scroll to position [0, 0]
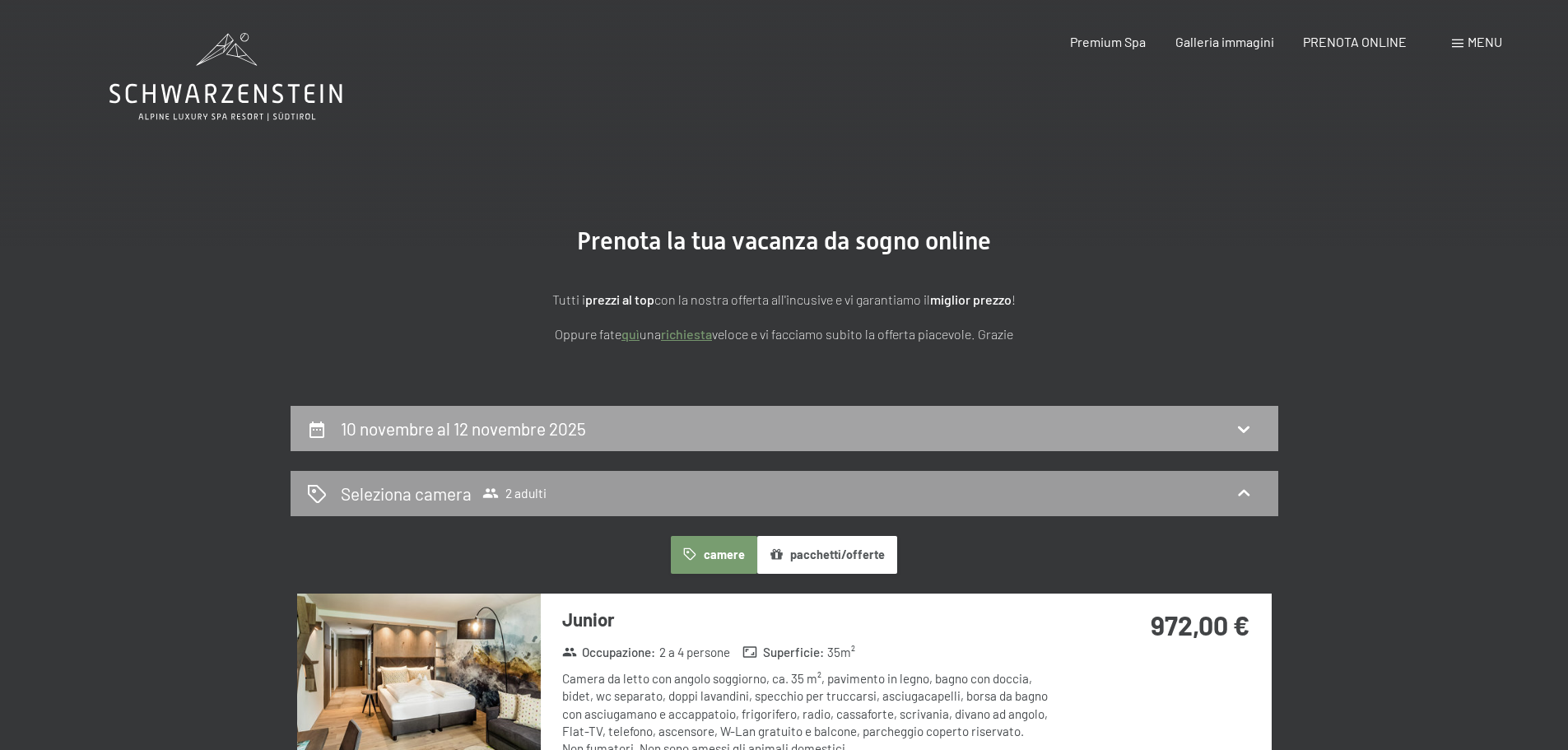
click at [1225, 419] on div "10 novembre al 12 novembre 2025" at bounding box center [784, 429] width 955 height 24
select select "2025-10-01"
select select "2025-11-01"
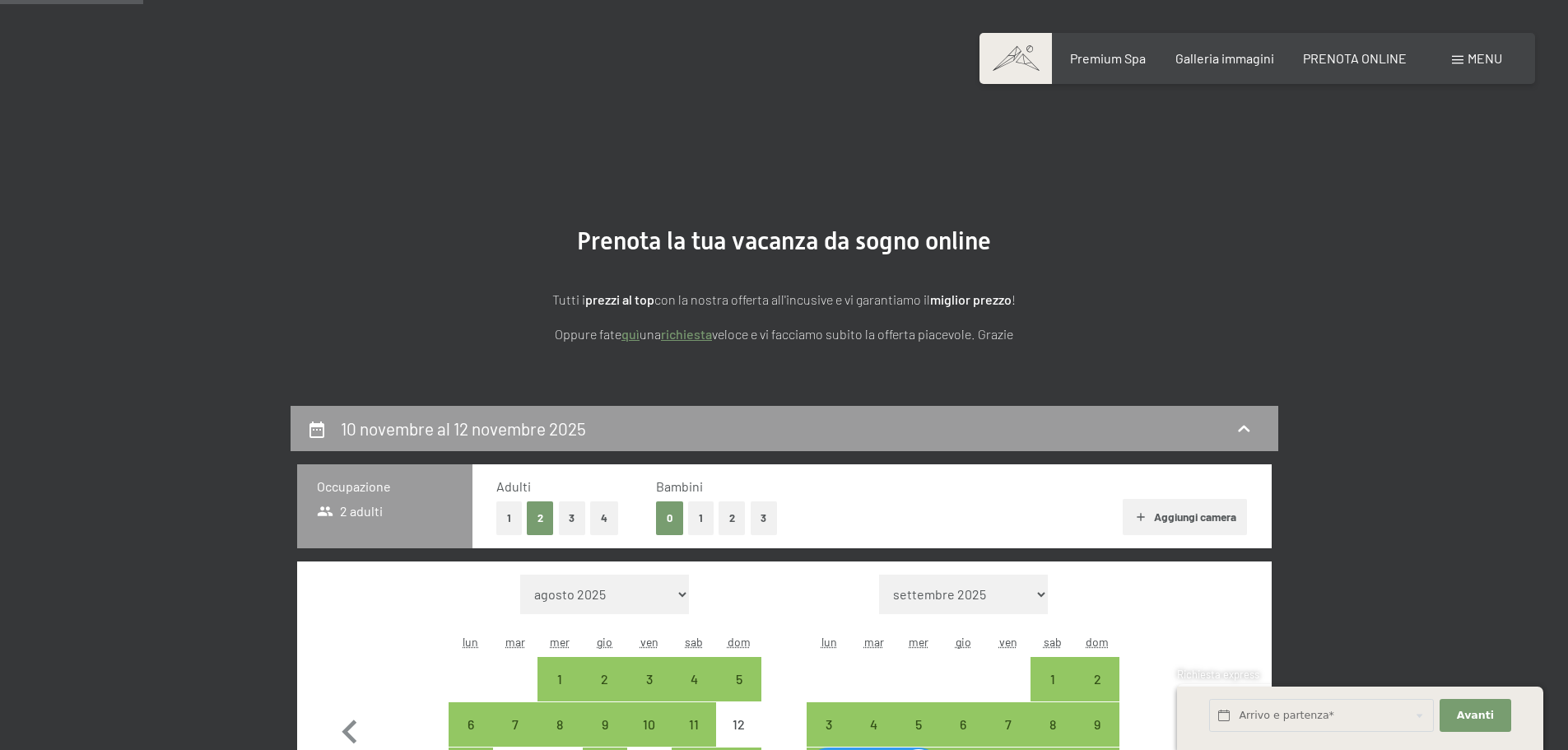
scroll to position [406, 0]
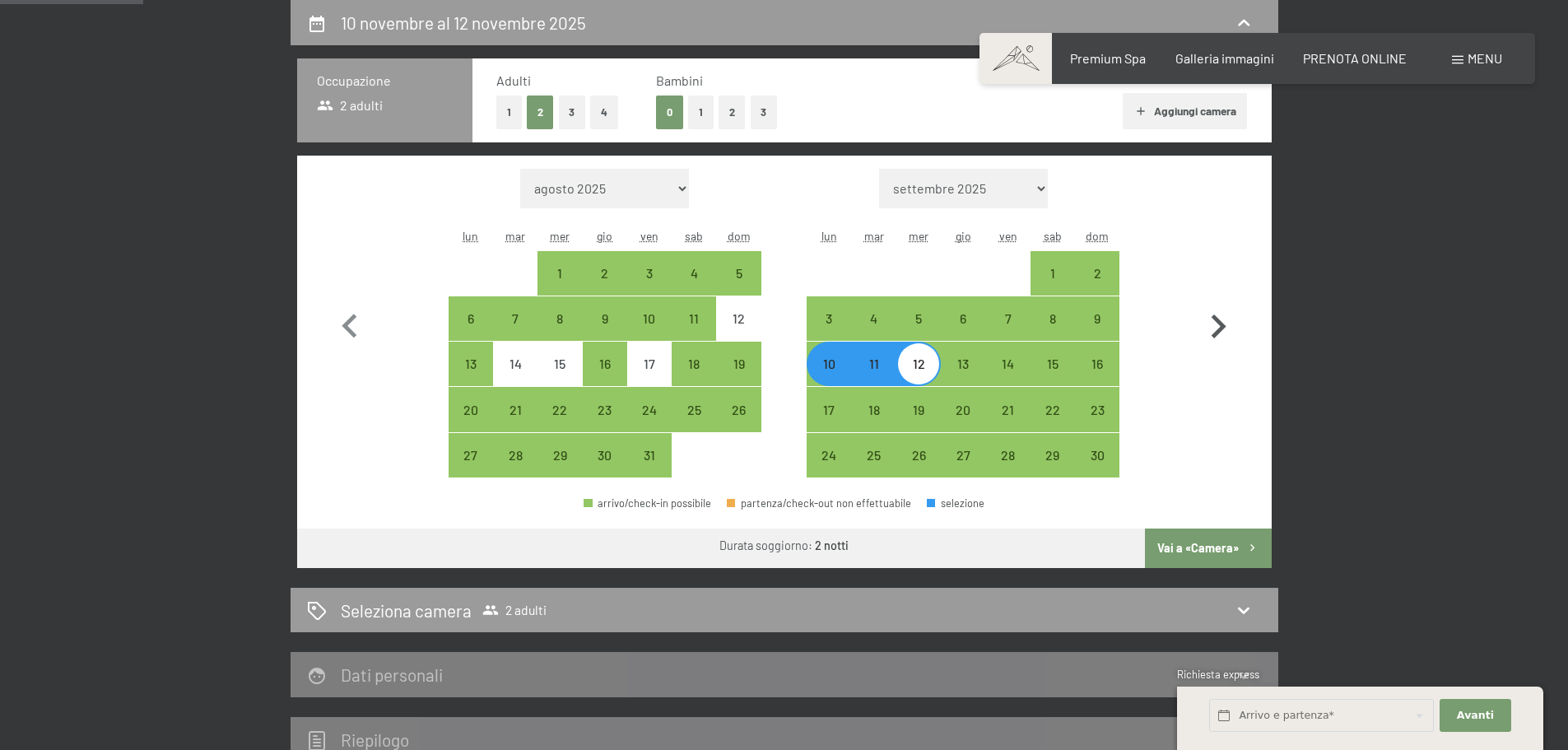
click at [1216, 326] on icon "button" at bounding box center [1218, 327] width 47 height 47
select select "2025-11-01"
select select "2025-12-01"
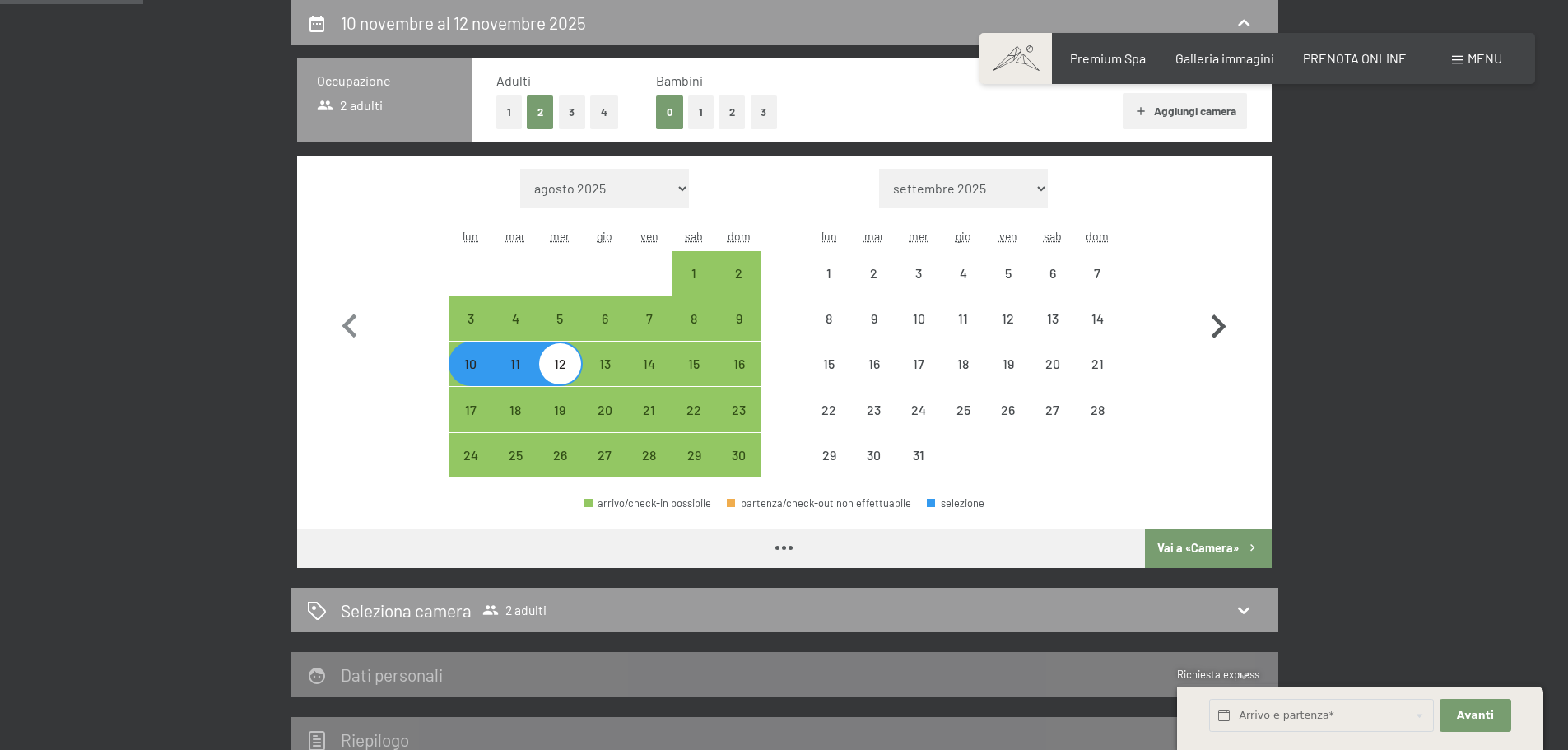
select select "2025-11-01"
select select "2025-12-01"
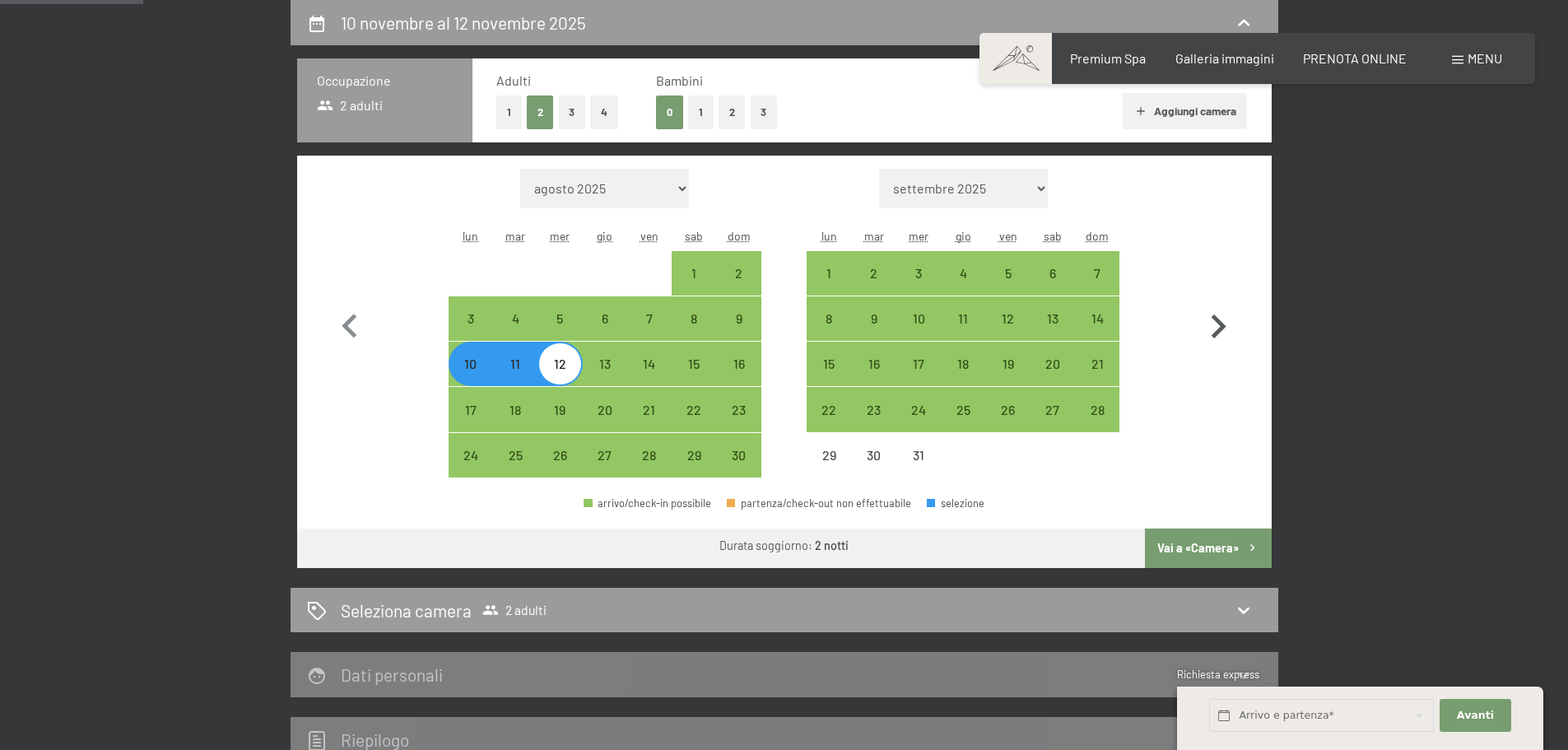
click at [1222, 324] on icon "button" at bounding box center [1219, 327] width 15 height 24
select select "2025-12-01"
select select "2026-01-01"
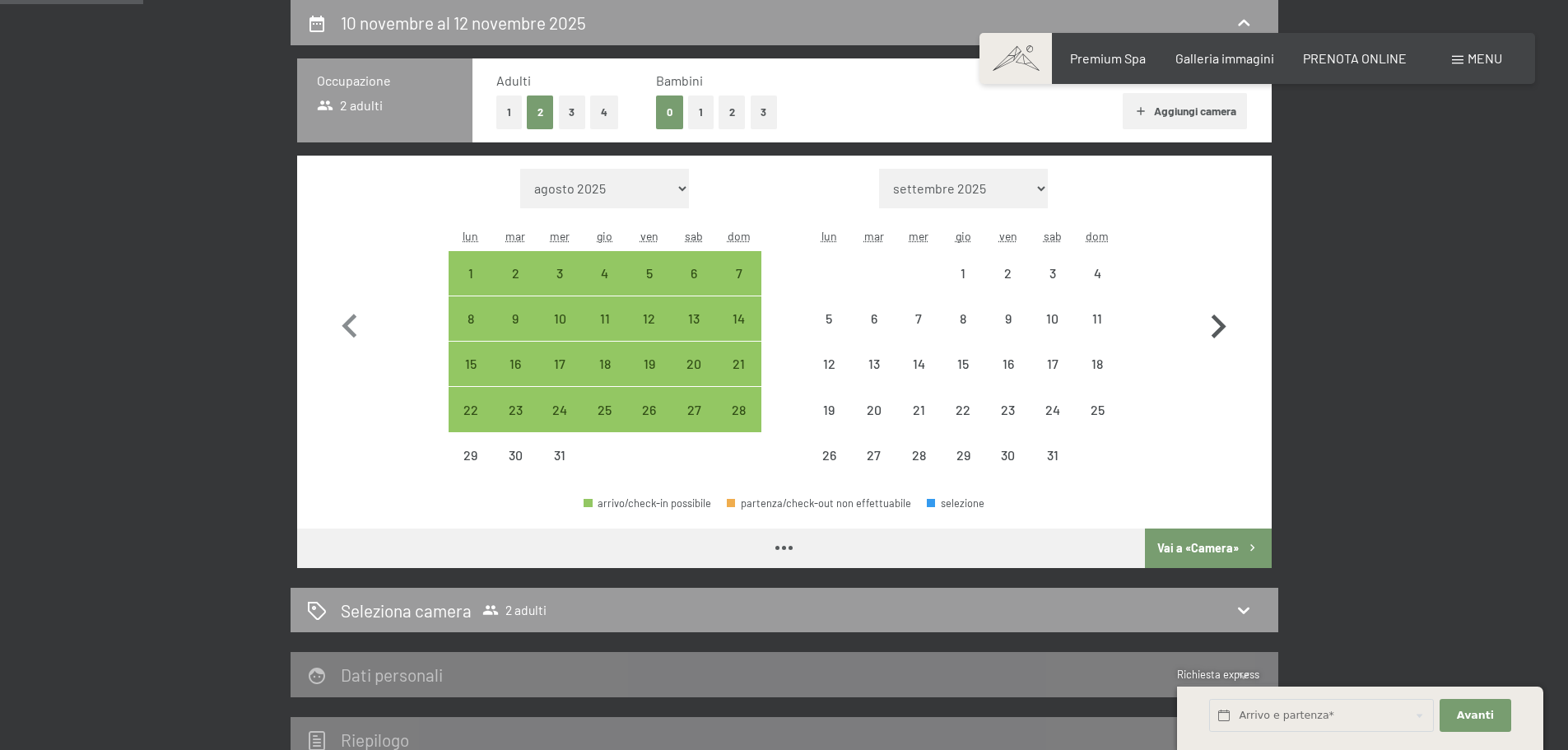
select select "2025-12-01"
select select "2026-01-01"
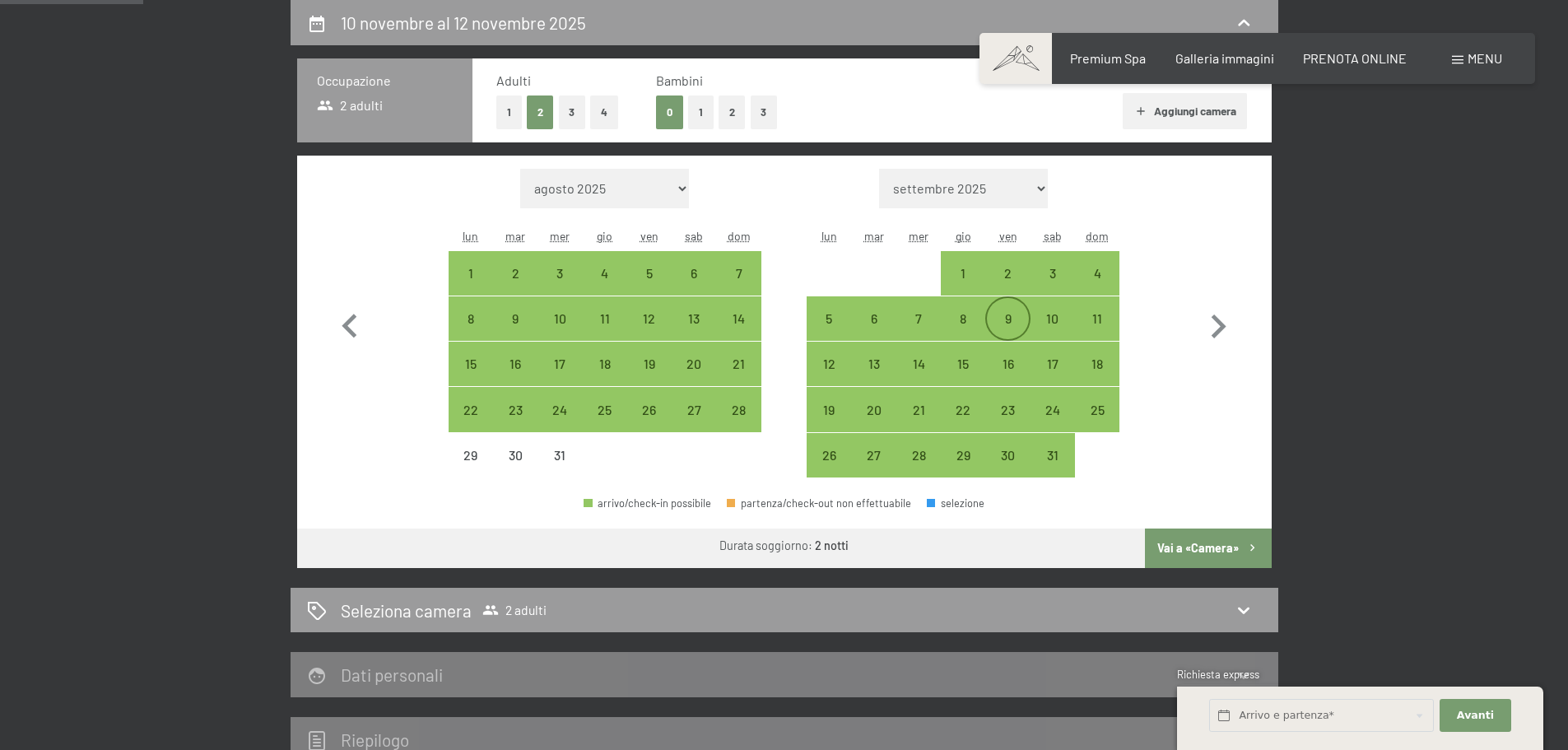
click at [998, 320] on div "9" at bounding box center [1007, 333] width 41 height 41
select select "2025-12-01"
select select "2026-01-01"
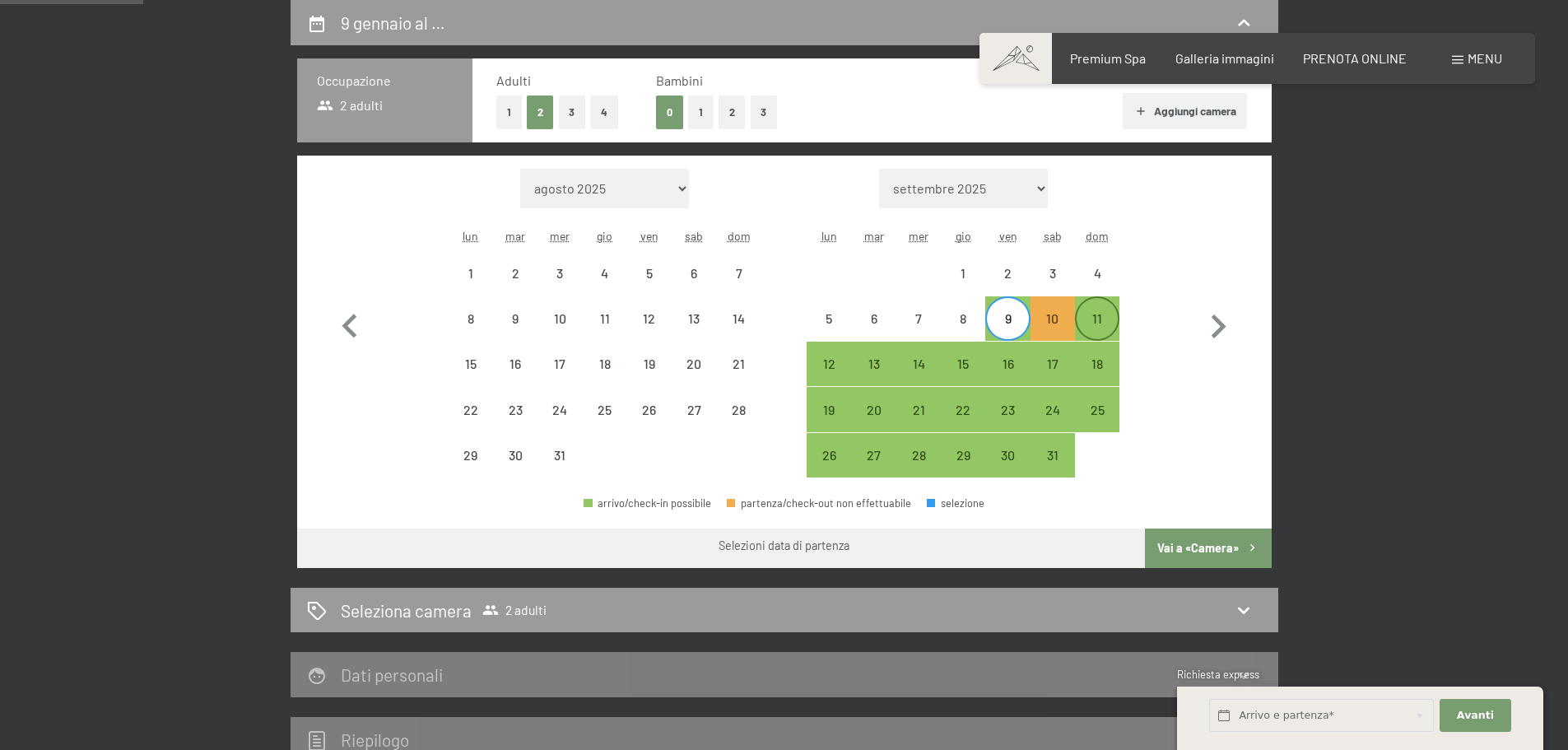
click at [1102, 322] on div "11" at bounding box center [1097, 333] width 41 height 41
select select "2025-12-01"
select select "2026-01-01"
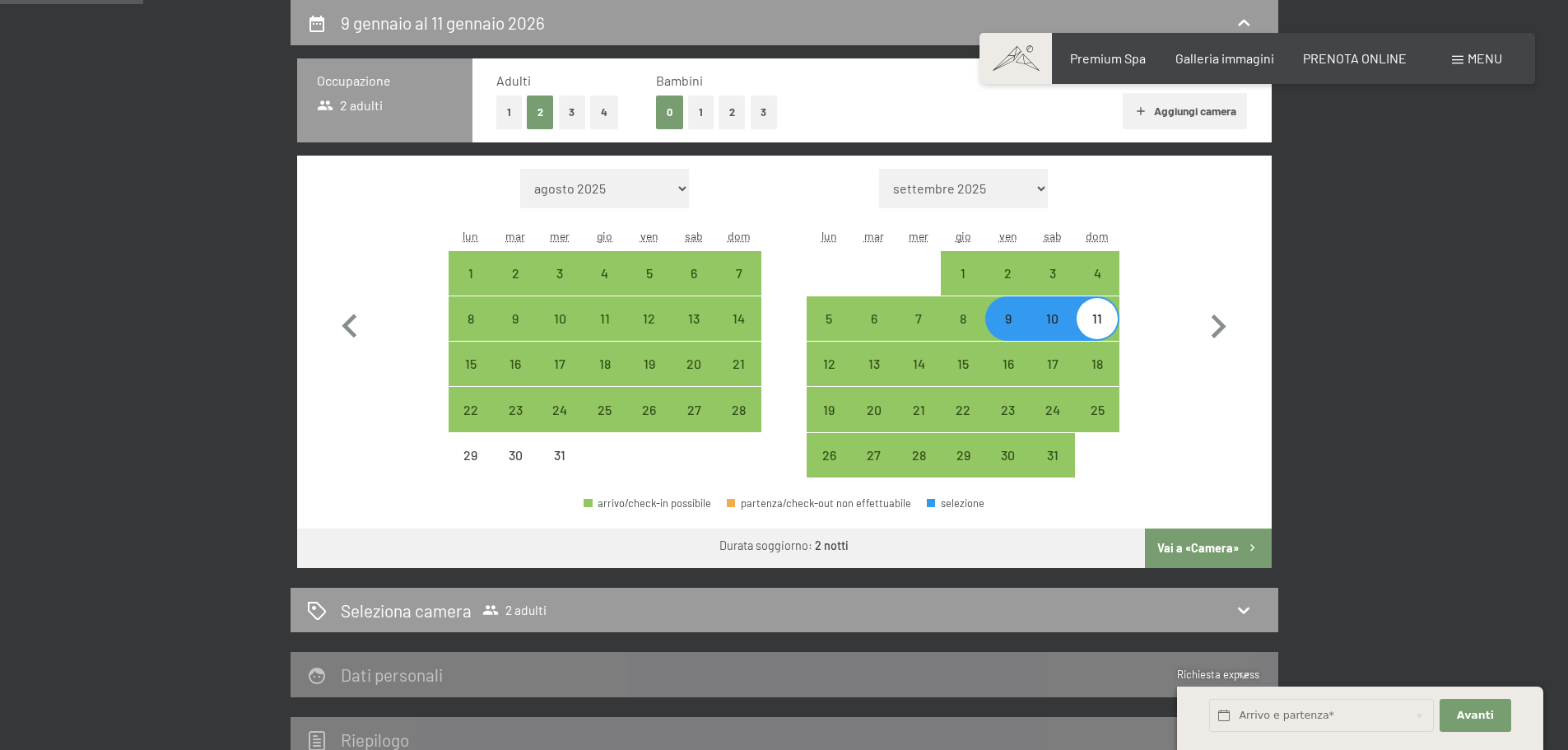
click at [1214, 551] on button "Vai a «Camera»" at bounding box center [1207, 548] width 126 height 39
select select "2025-12-01"
select select "2026-01-01"
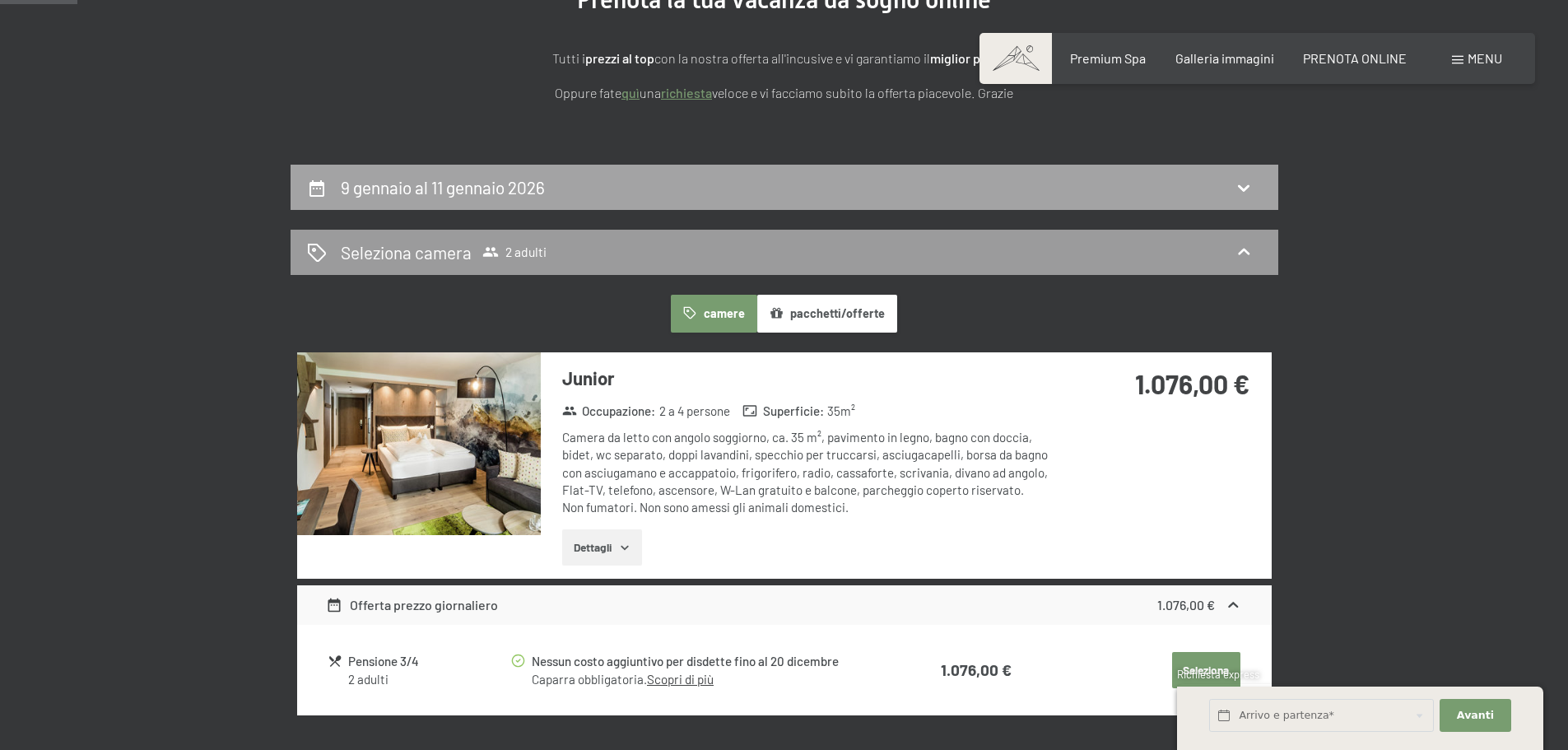
click at [1238, 183] on icon at bounding box center [1243, 187] width 20 height 20
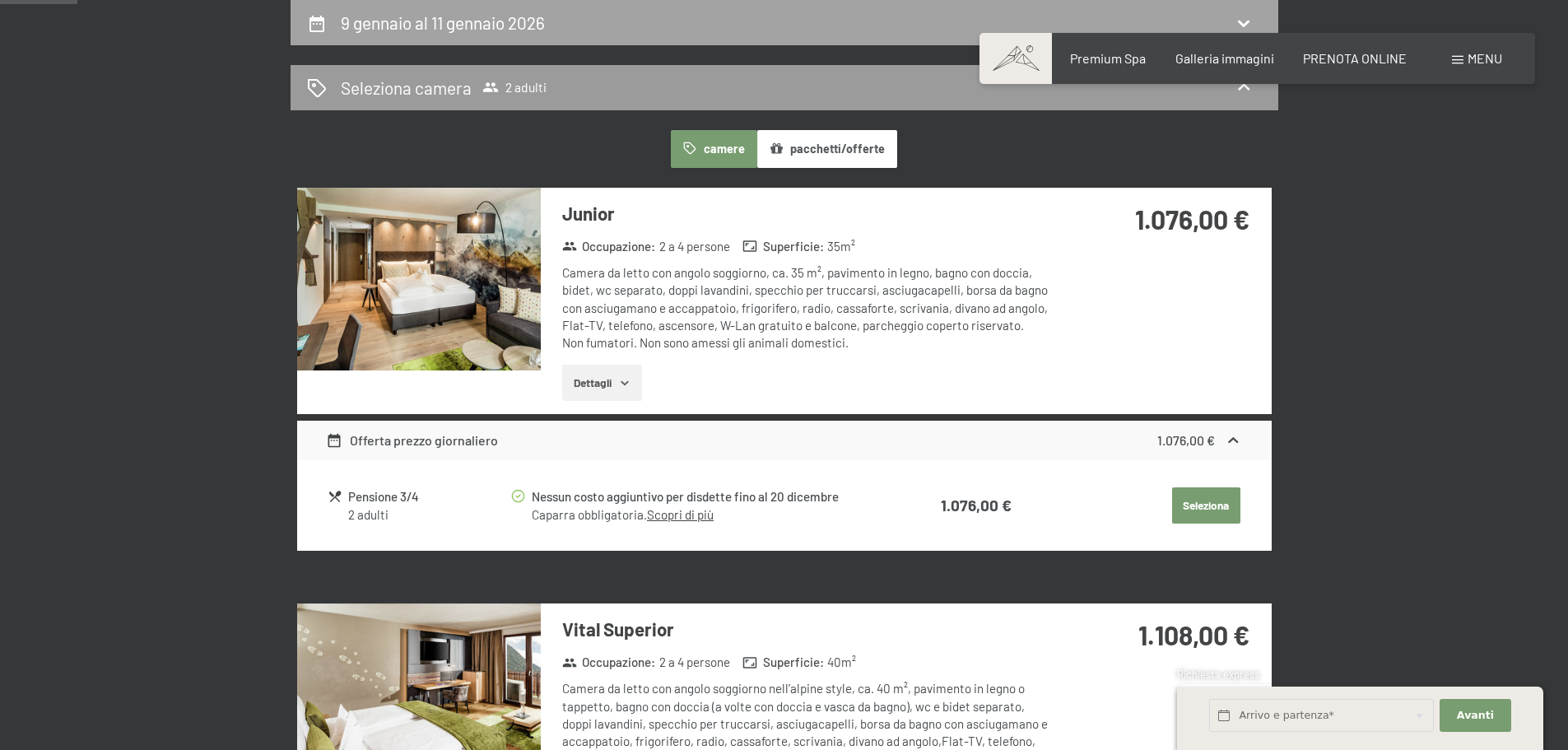
select select "2025-12-01"
select select "2026-01-01"
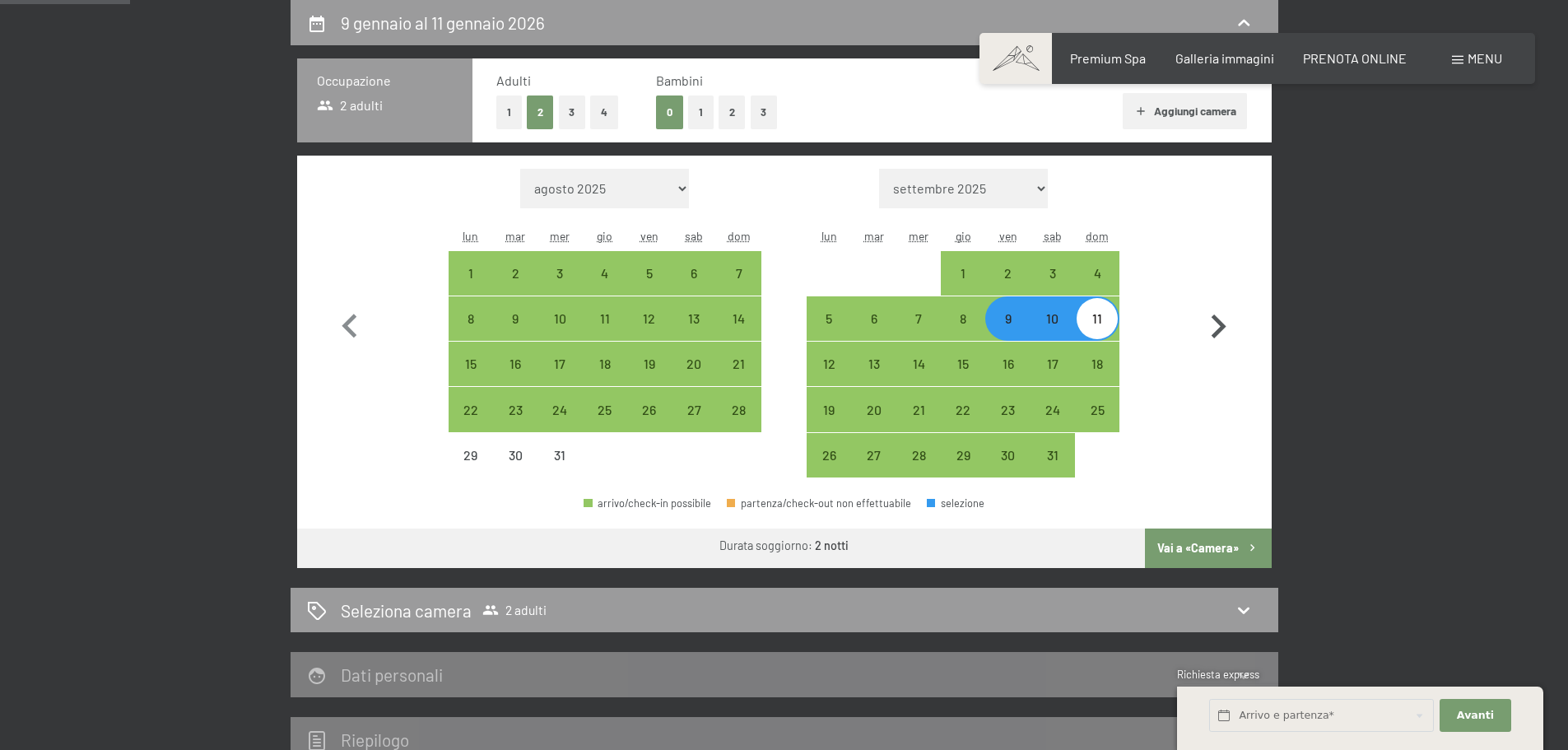
click at [1218, 330] on icon "button" at bounding box center [1219, 327] width 15 height 24
select select "2026-01-01"
select select "2026-02-01"
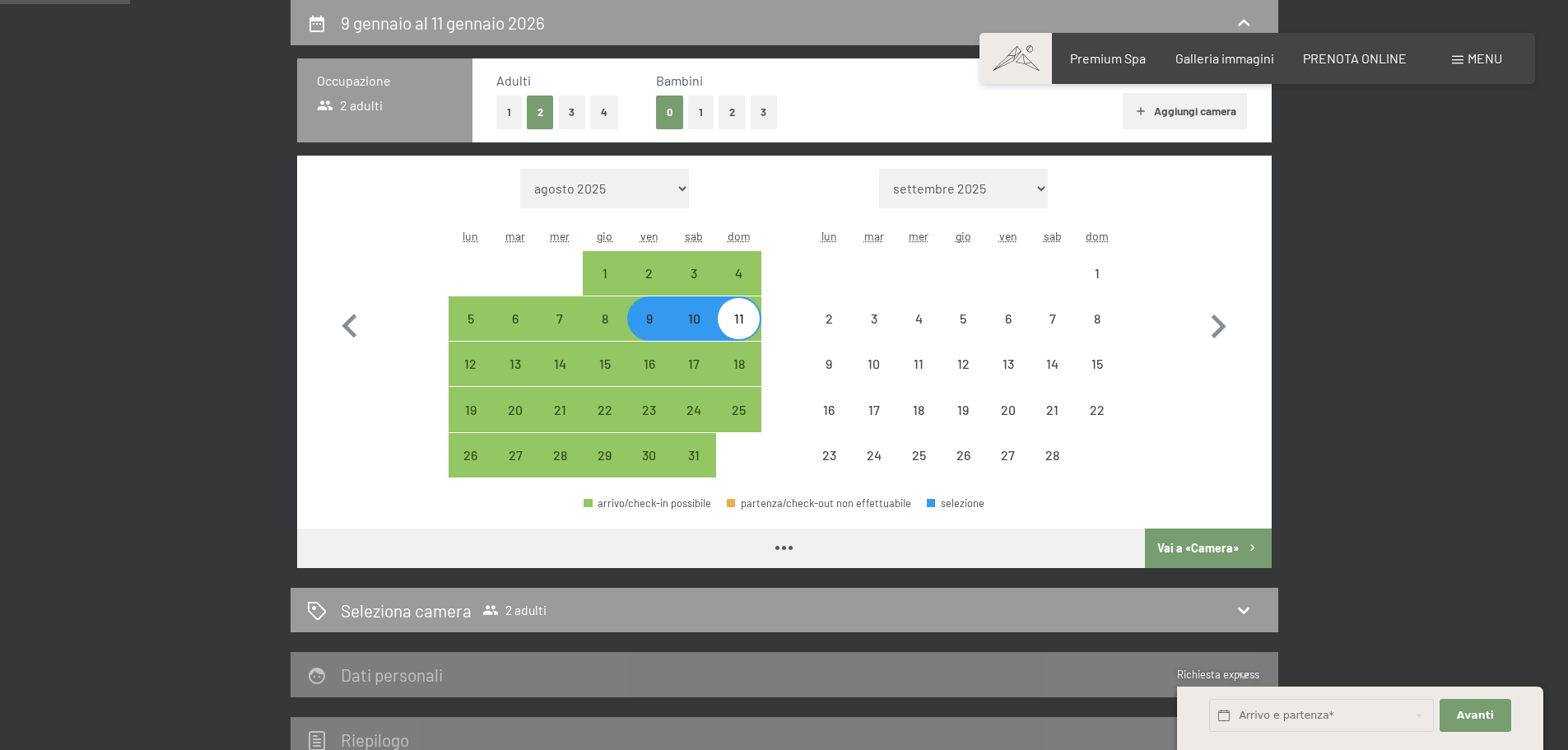
select select "2026-01-01"
select select "2026-02-01"
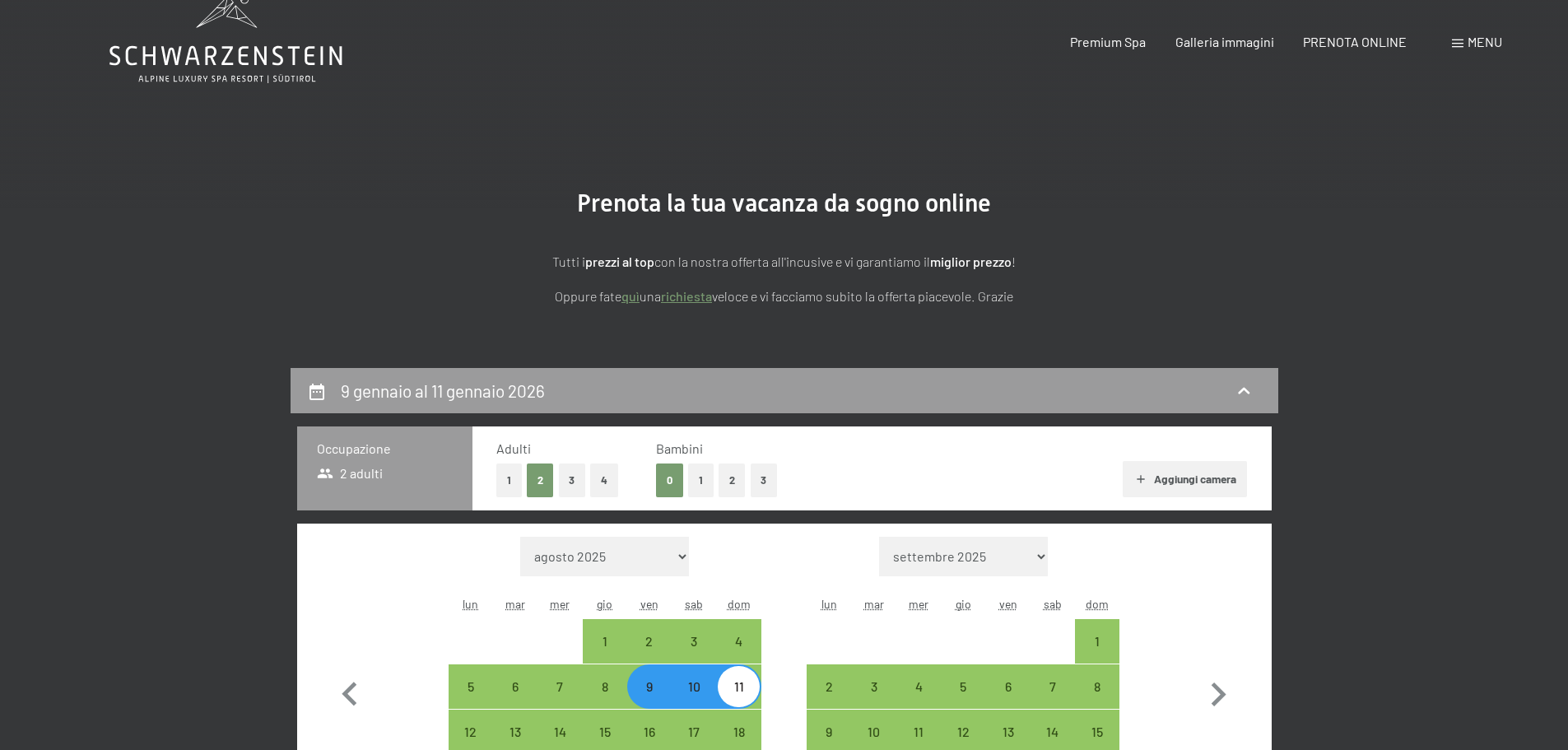
scroll to position [0, 0]
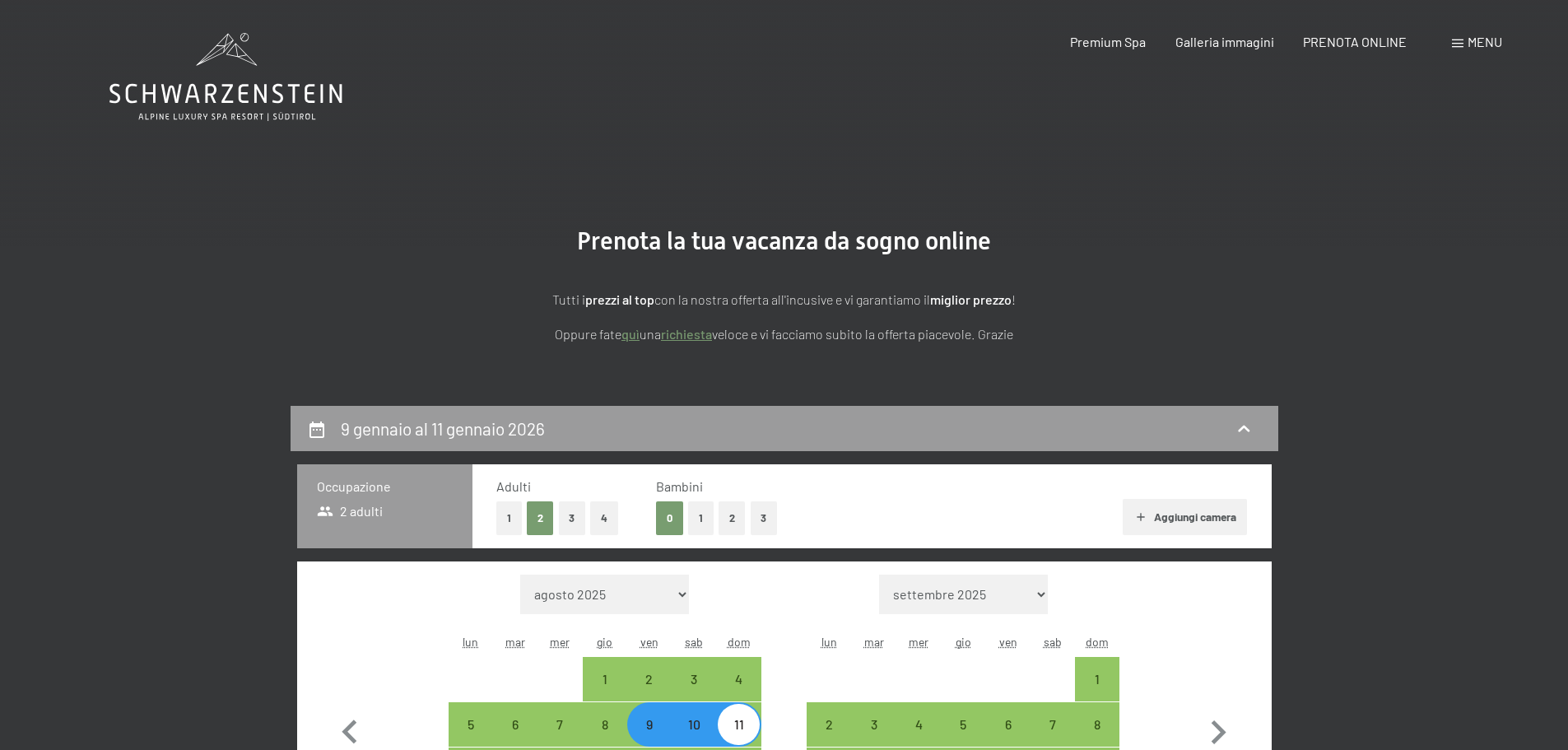
click at [200, 97] on icon at bounding box center [226, 76] width 233 height 88
